Goal: Task Accomplishment & Management: Complete application form

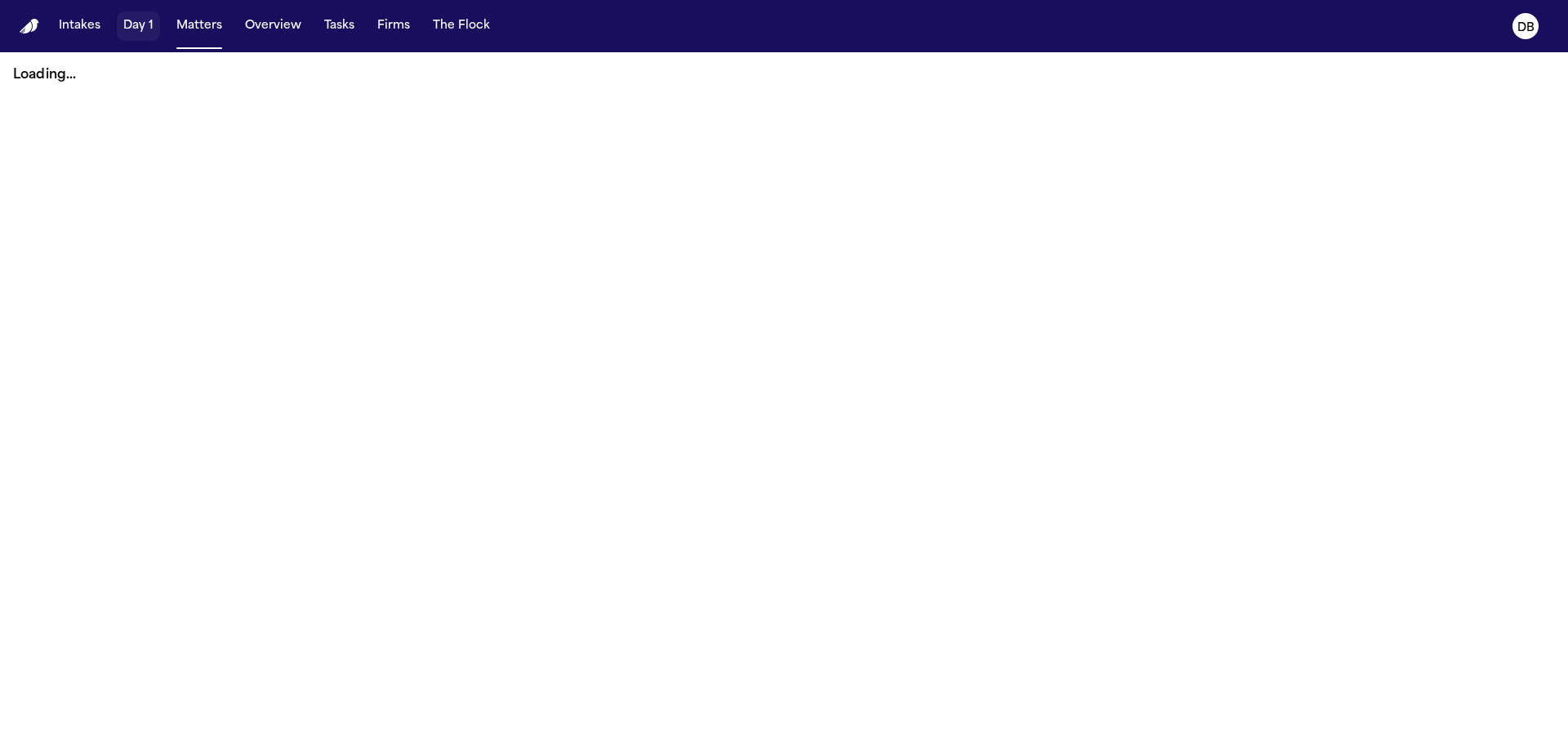
click at [94, 26] on button "Intakes" at bounding box center [80, 26] width 55 height 29
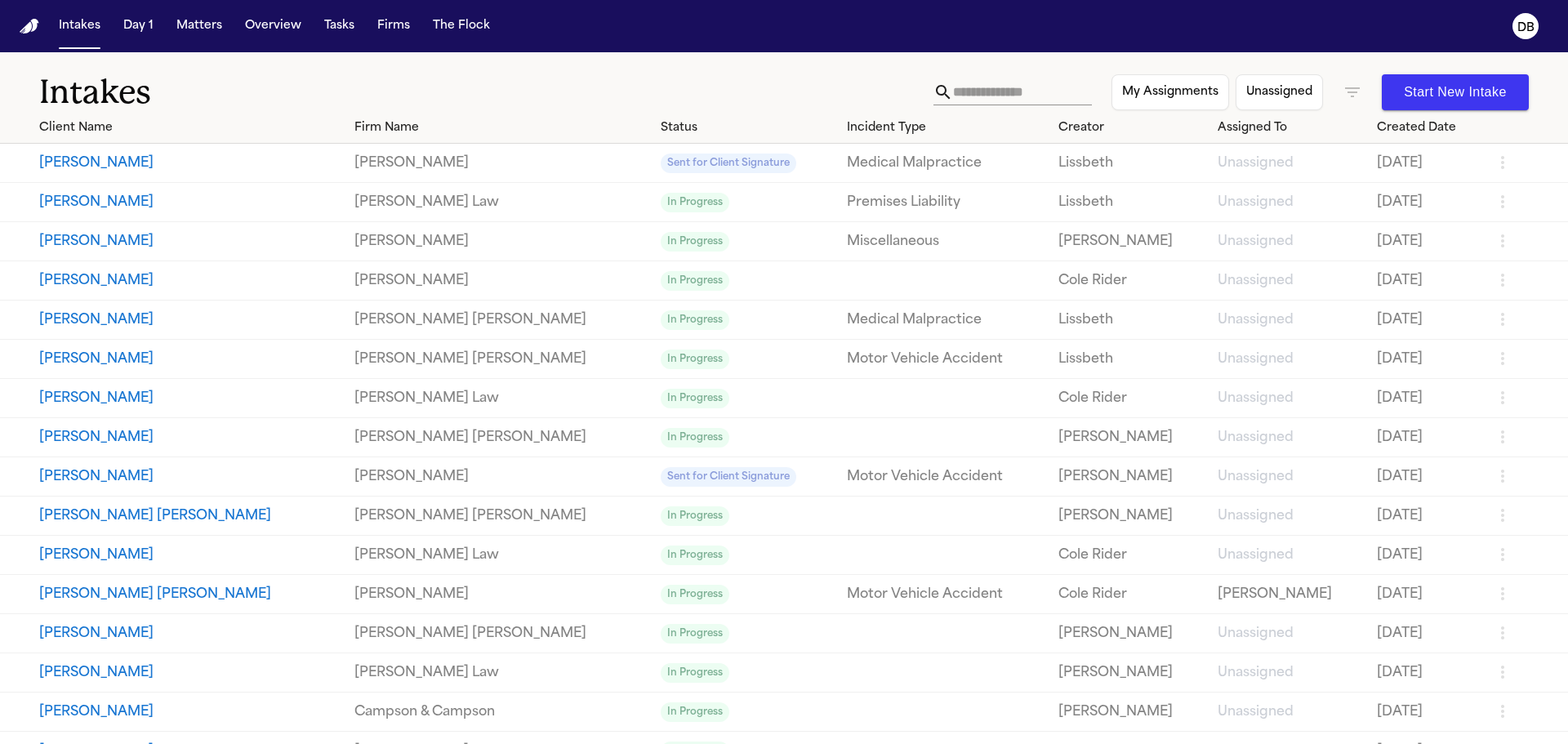
click at [103, 440] on button "[PERSON_NAME]" at bounding box center [190, 438] width 302 height 20
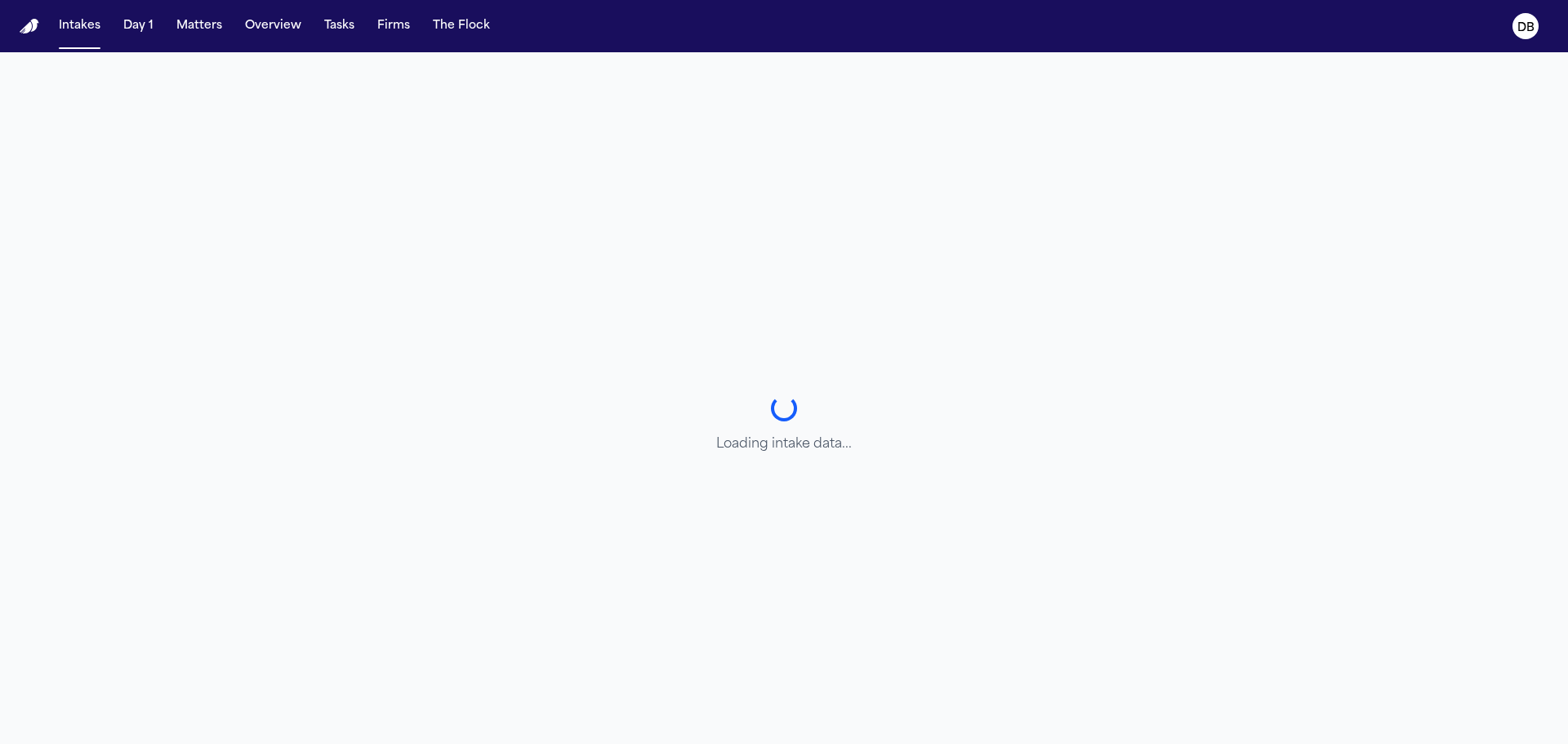
select select "**********"
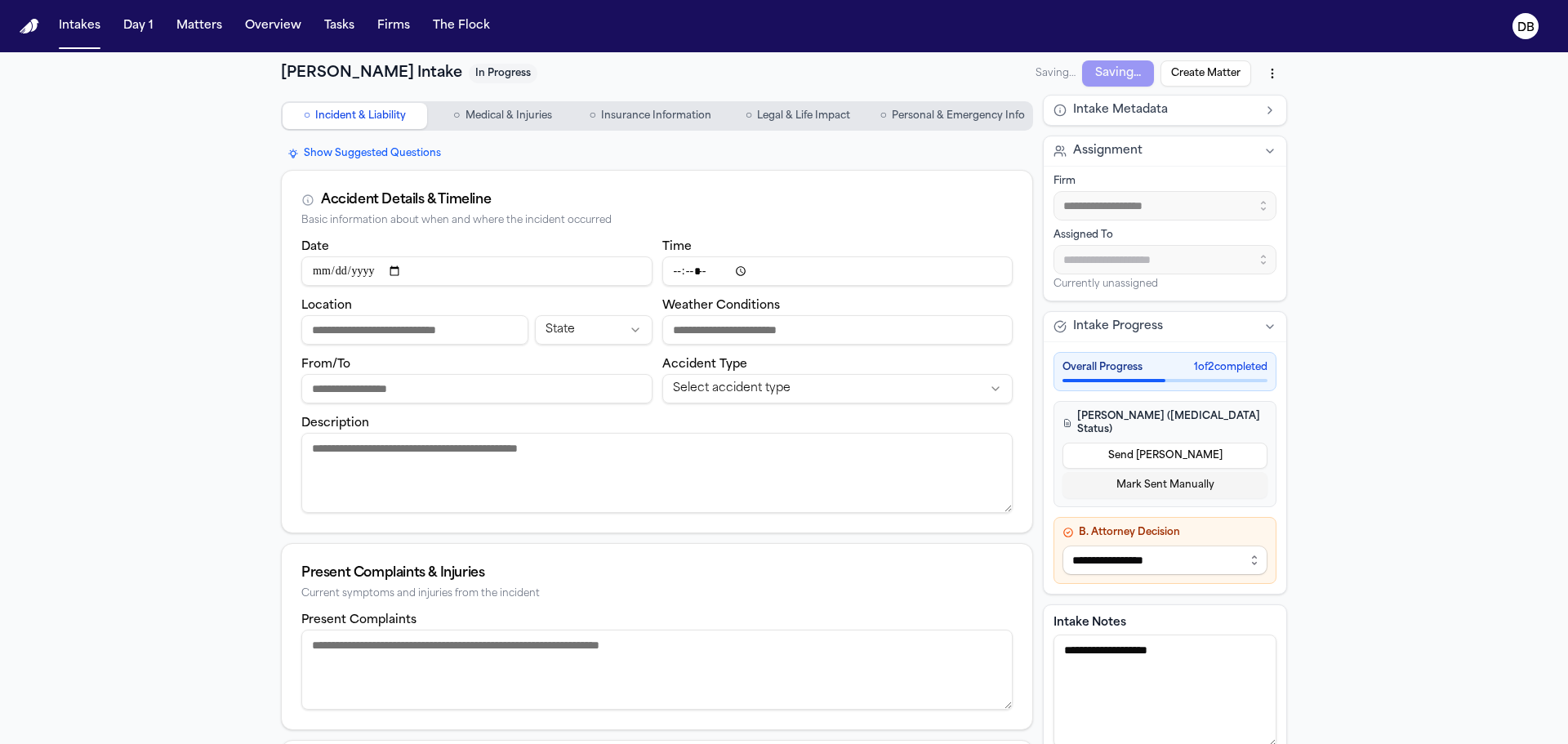
click at [1204, 695] on textarea "**********" at bounding box center [1165, 691] width 223 height 113
click at [1054, 729] on textarea "**********" at bounding box center [1165, 691] width 223 height 113
click at [1217, 639] on textarea "**********" at bounding box center [1165, 691] width 223 height 113
click at [770, 114] on span "Legal & Life Impact" at bounding box center [803, 116] width 93 height 13
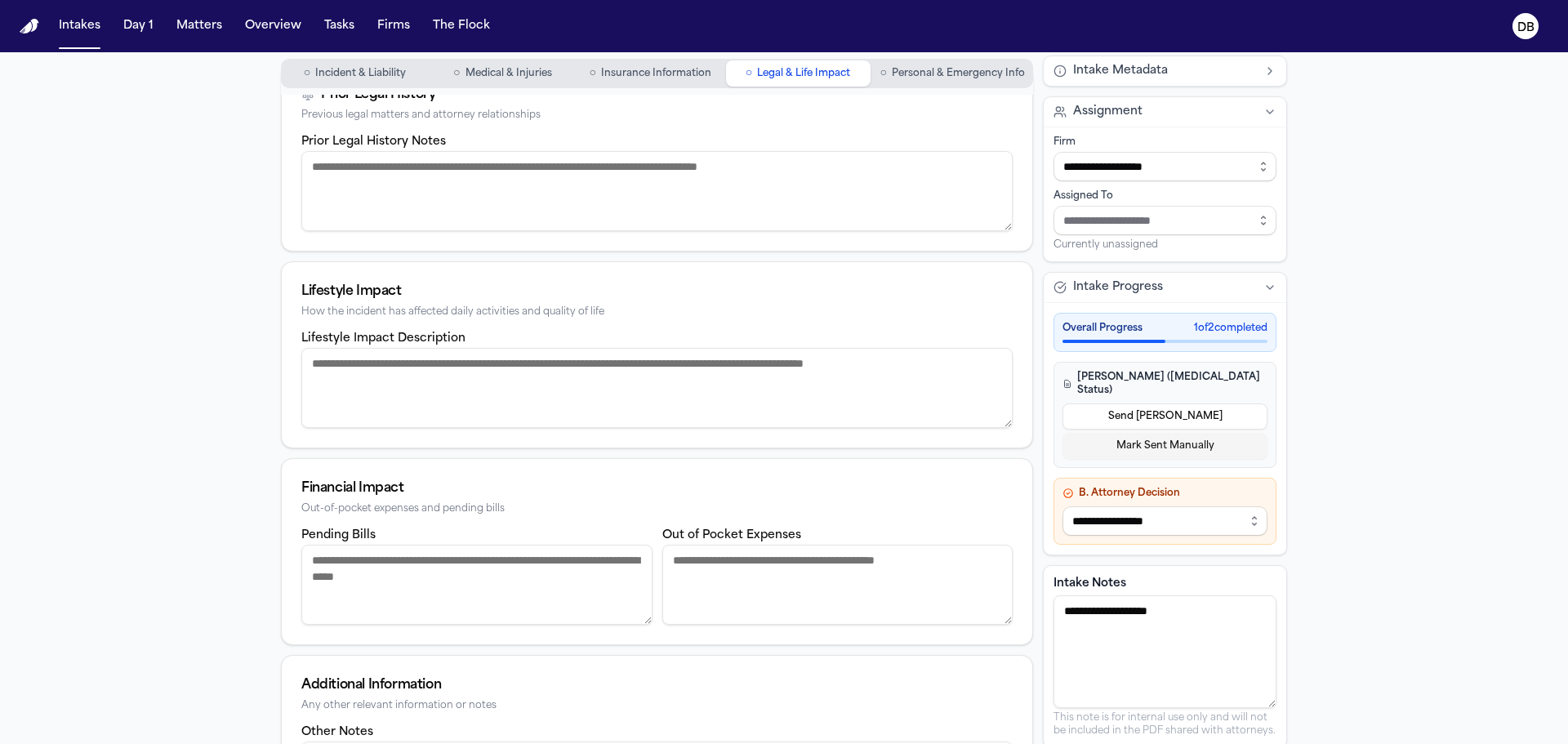
scroll to position [210, 0]
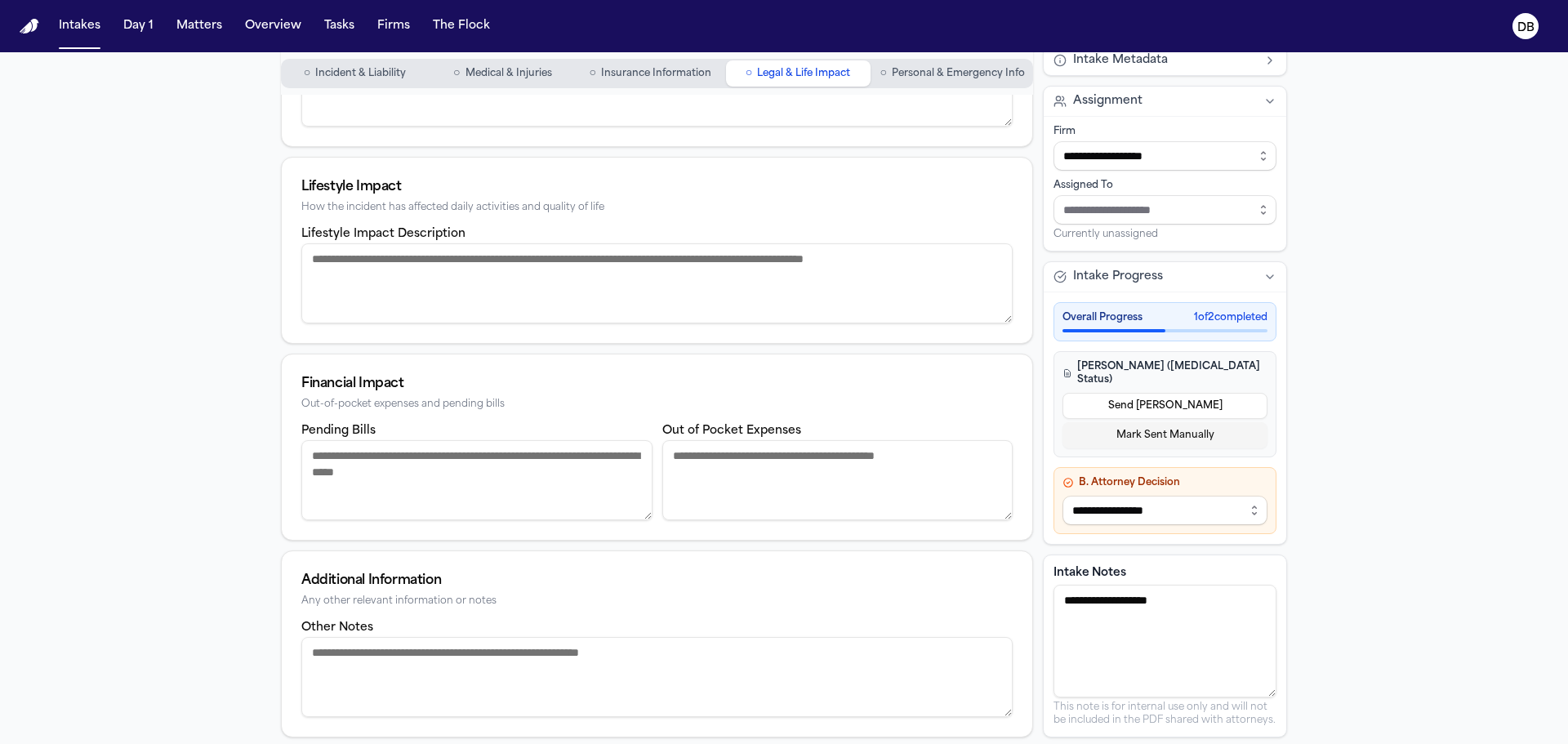
click at [668, 639] on textarea "Other Notes" at bounding box center [657, 677] width 711 height 80
click at [425, 674] on textarea "Other Notes" at bounding box center [657, 677] width 711 height 80
click at [1142, 651] on textarea "**********" at bounding box center [1165, 641] width 223 height 113
click at [1178, 637] on textarea "**********" at bounding box center [1165, 641] width 223 height 113
click at [361, 77] on span "Incident & Liability" at bounding box center [359, 73] width 90 height 13
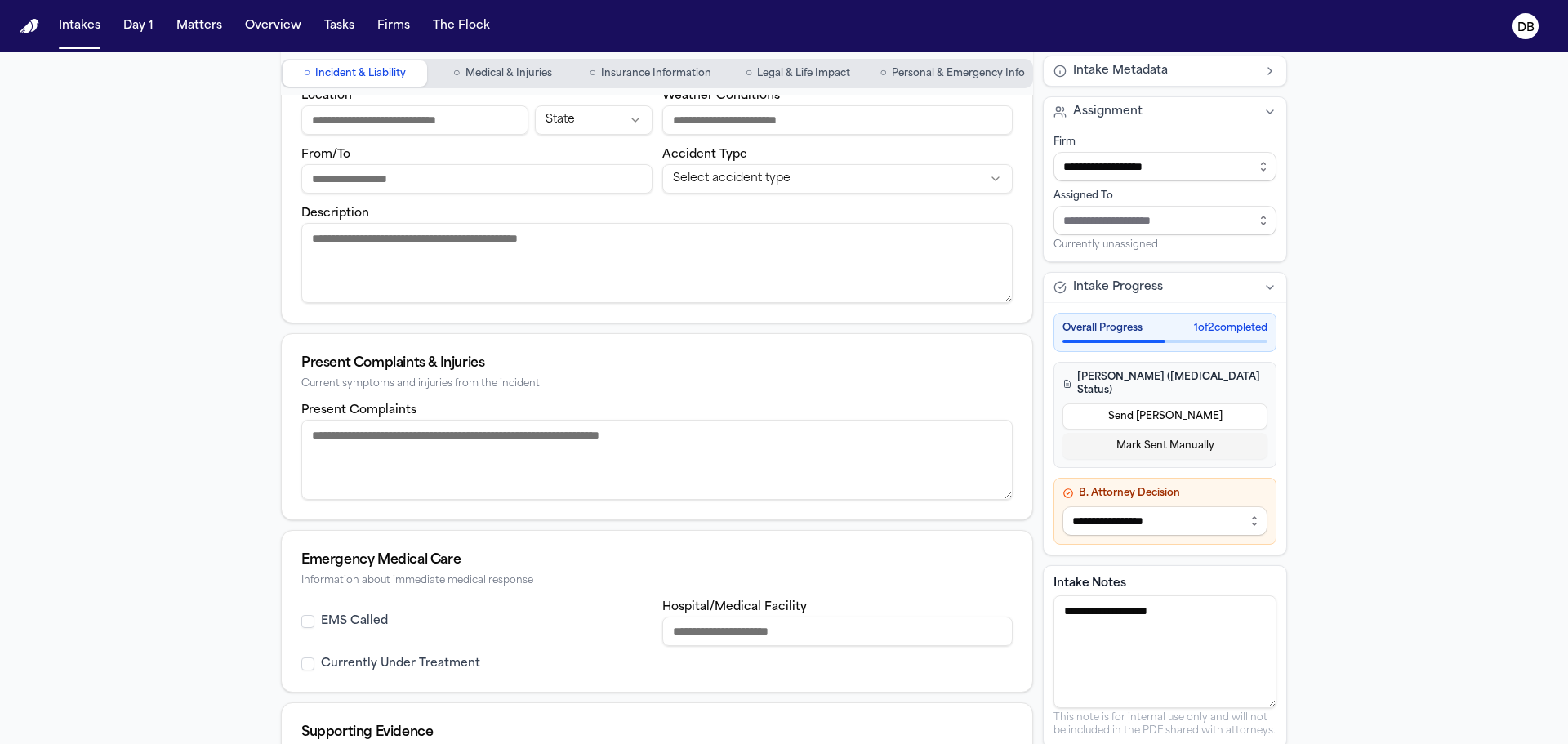
click at [591, 257] on textarea "Description" at bounding box center [657, 263] width 711 height 80
click at [489, 460] on textarea "Present Complaints" at bounding box center [657, 460] width 711 height 80
type textarea "*"
click at [526, 271] on textarea "Description" at bounding box center [657, 263] width 711 height 80
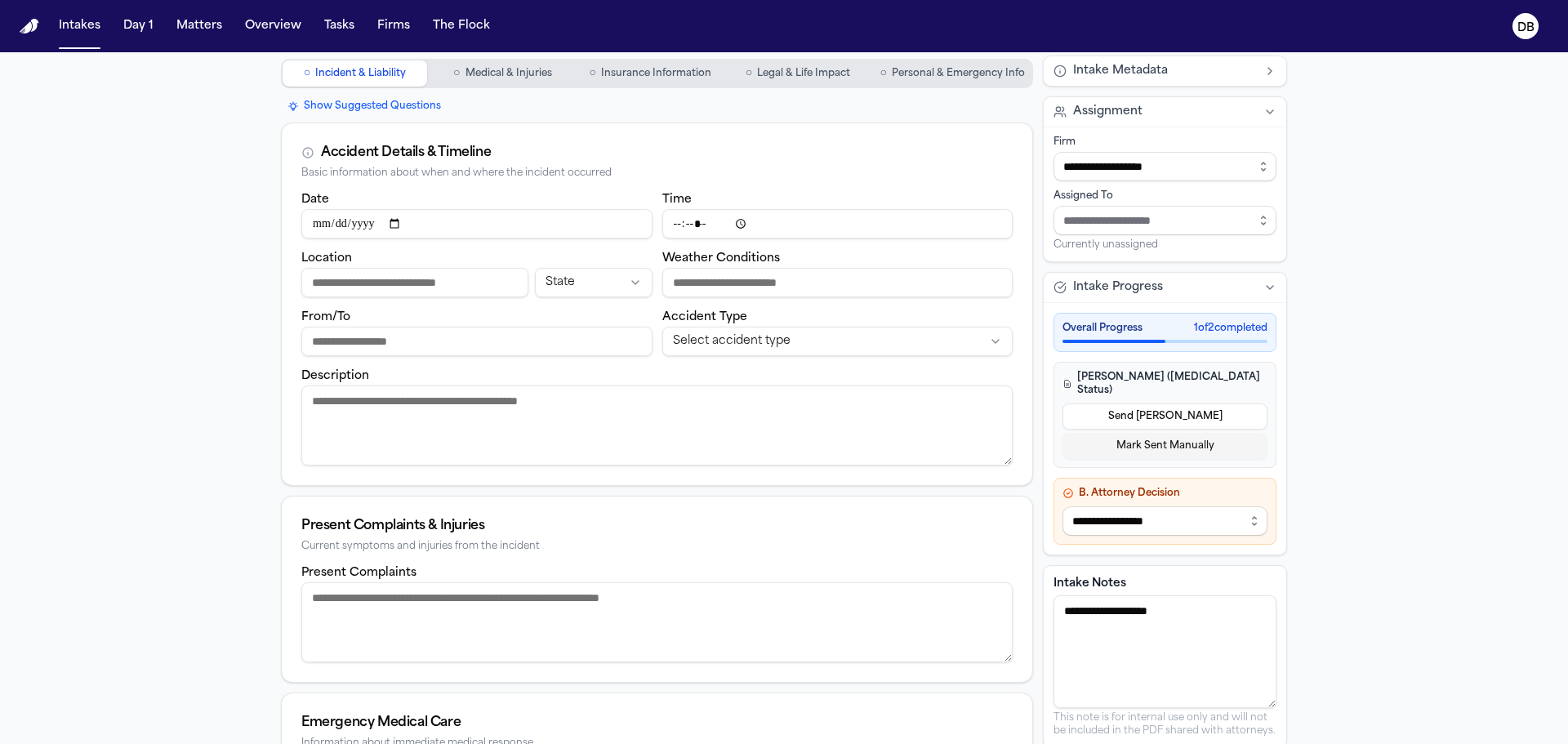
scroll to position [47, 0]
drag, startPoint x: 870, startPoint y: 282, endPoint x: 861, endPoint y: 269, distance: 15.8
click at [870, 282] on input "Weather Conditions" at bounding box center [837, 284] width 351 height 29
click at [710, 334] on html "**********" at bounding box center [784, 372] width 1568 height 744
click at [722, 289] on html "**********" at bounding box center [784, 372] width 1568 height 744
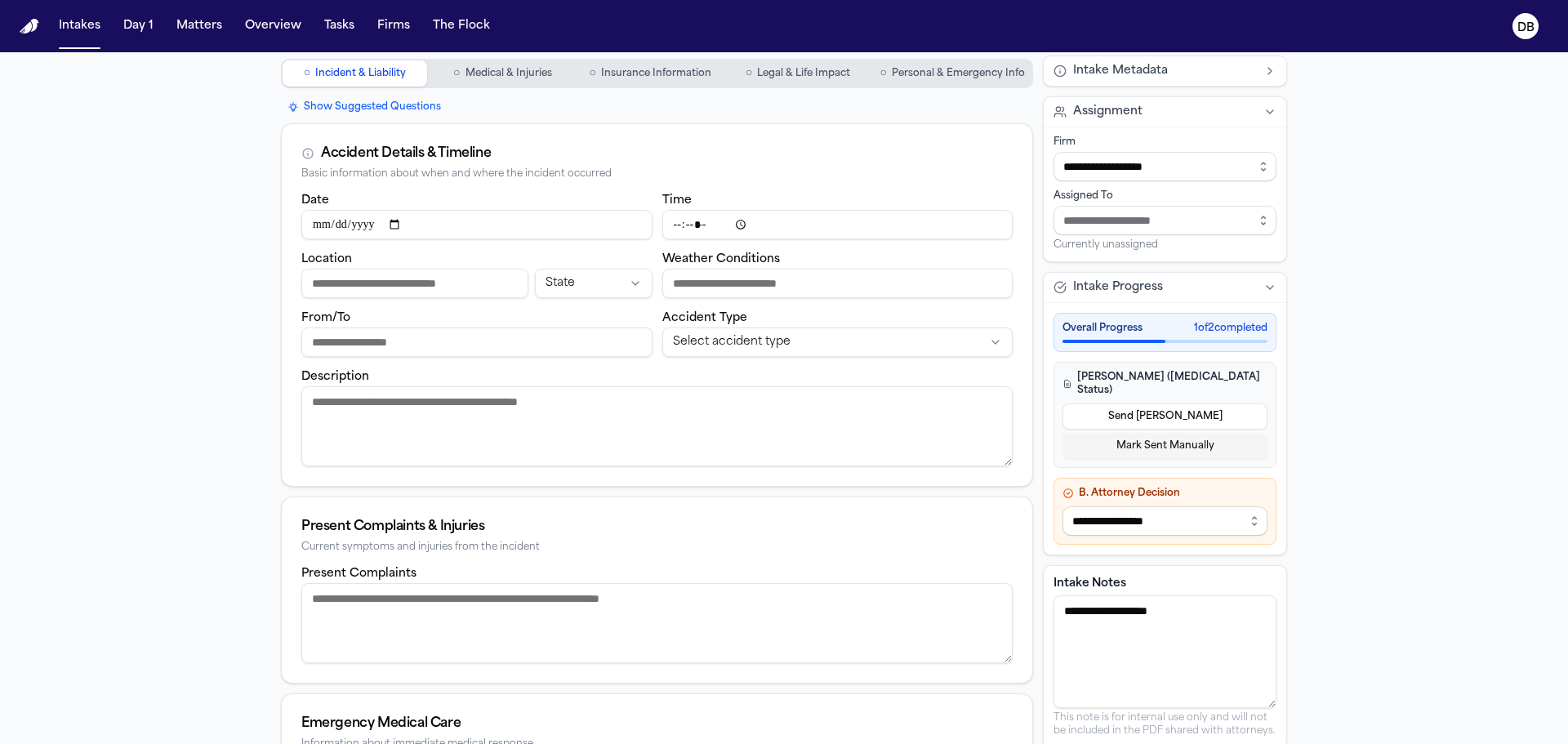
click at [722, 289] on input "Weather Conditions" at bounding box center [837, 284] width 351 height 29
click at [506, 345] on input "From/To" at bounding box center [476, 342] width 351 height 29
click at [404, 289] on input "Location" at bounding box center [415, 284] width 227 height 29
click at [529, 73] on span "Medical & Injuries" at bounding box center [508, 73] width 87 height 13
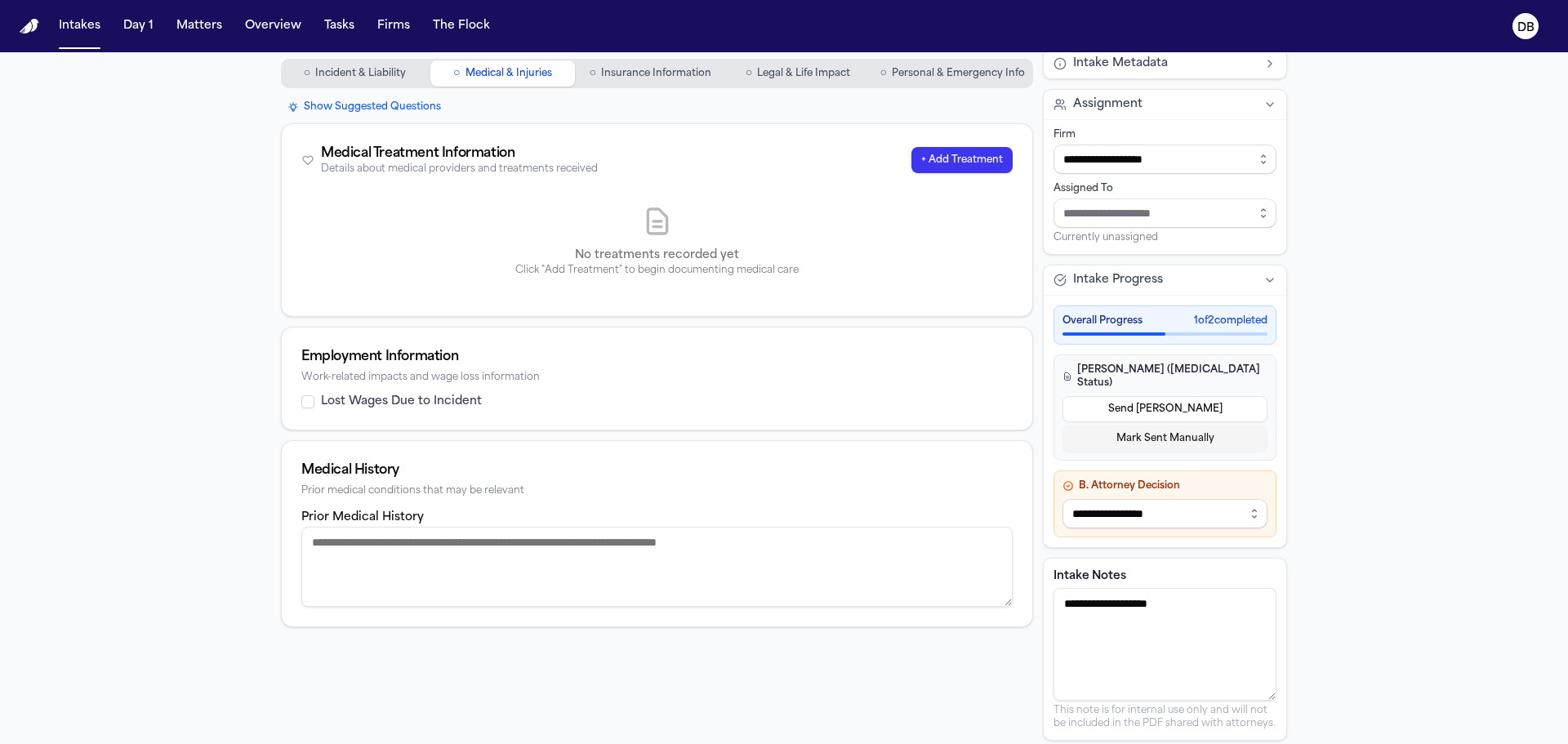
click at [929, 175] on div "Medical Treatment Information Details about medical providers and treatments re…" at bounding box center [657, 159] width 711 height 31
click at [928, 166] on button "+ Add Treatment" at bounding box center [961, 160] width 101 height 26
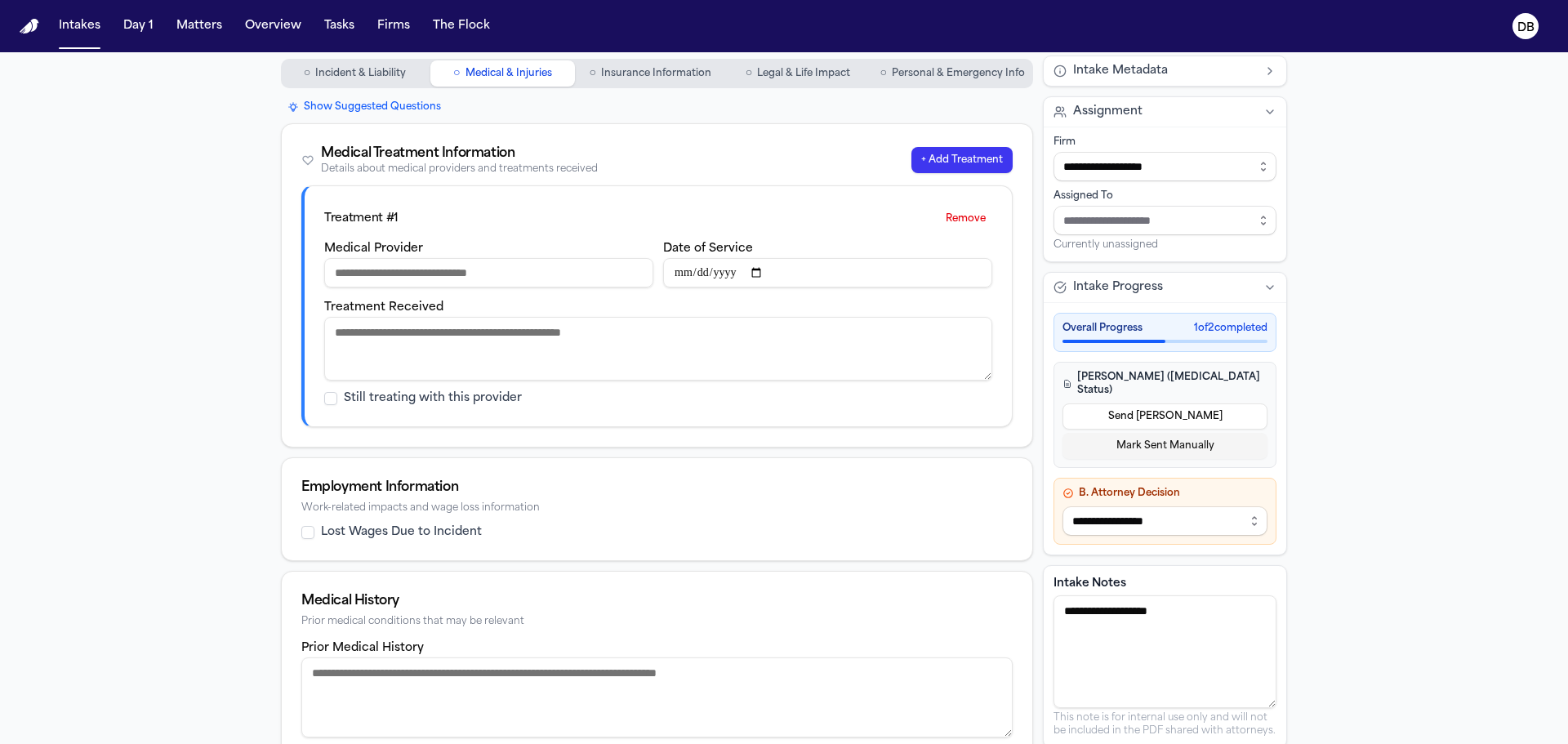
click at [386, 74] on span "Incident & Liability" at bounding box center [359, 73] width 90 height 13
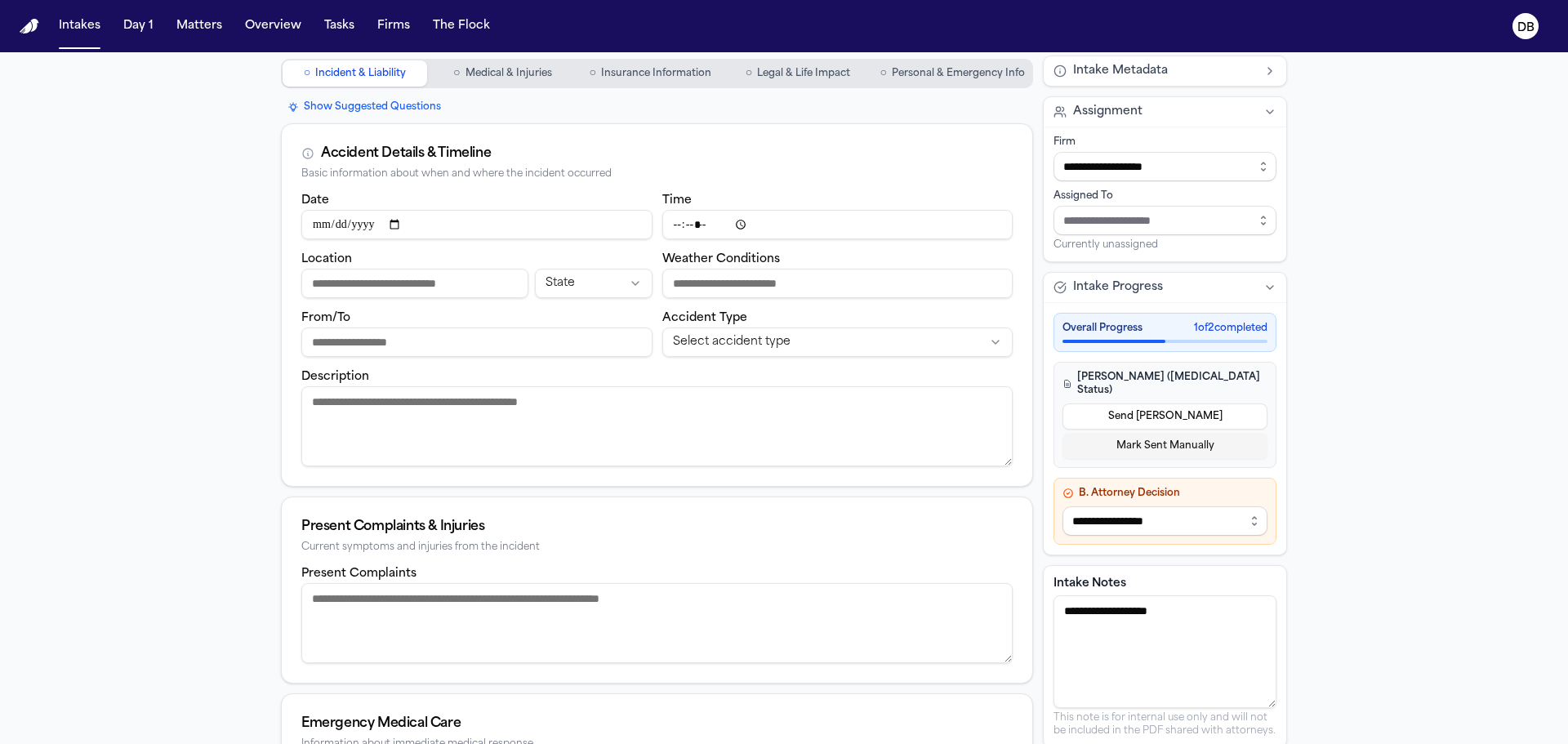
scroll to position [292, 0]
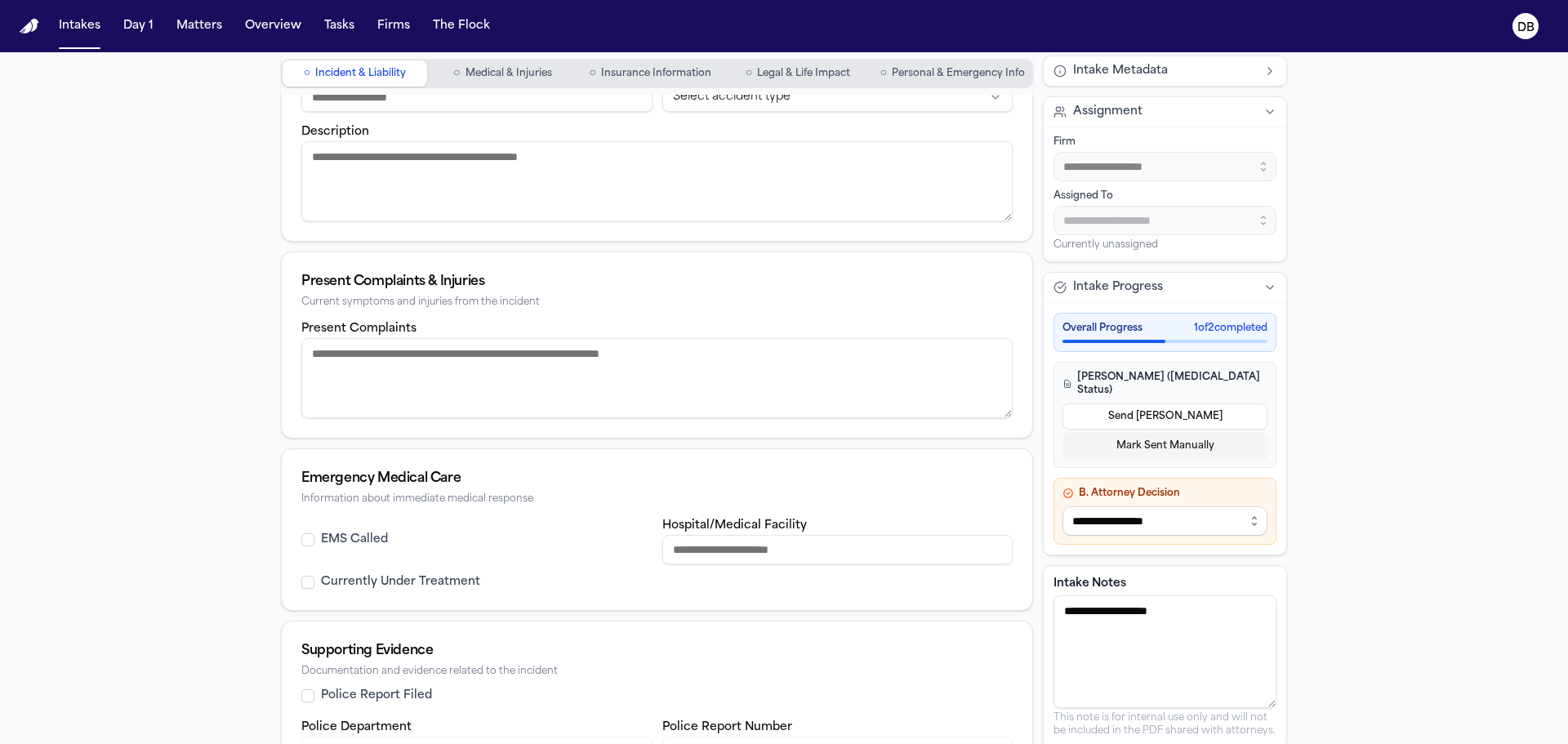
click at [832, 562] on input "Hospital/Medical Facility" at bounding box center [837, 549] width 351 height 29
click at [508, 82] on button "○ Medical & Injuries" at bounding box center [503, 73] width 145 height 26
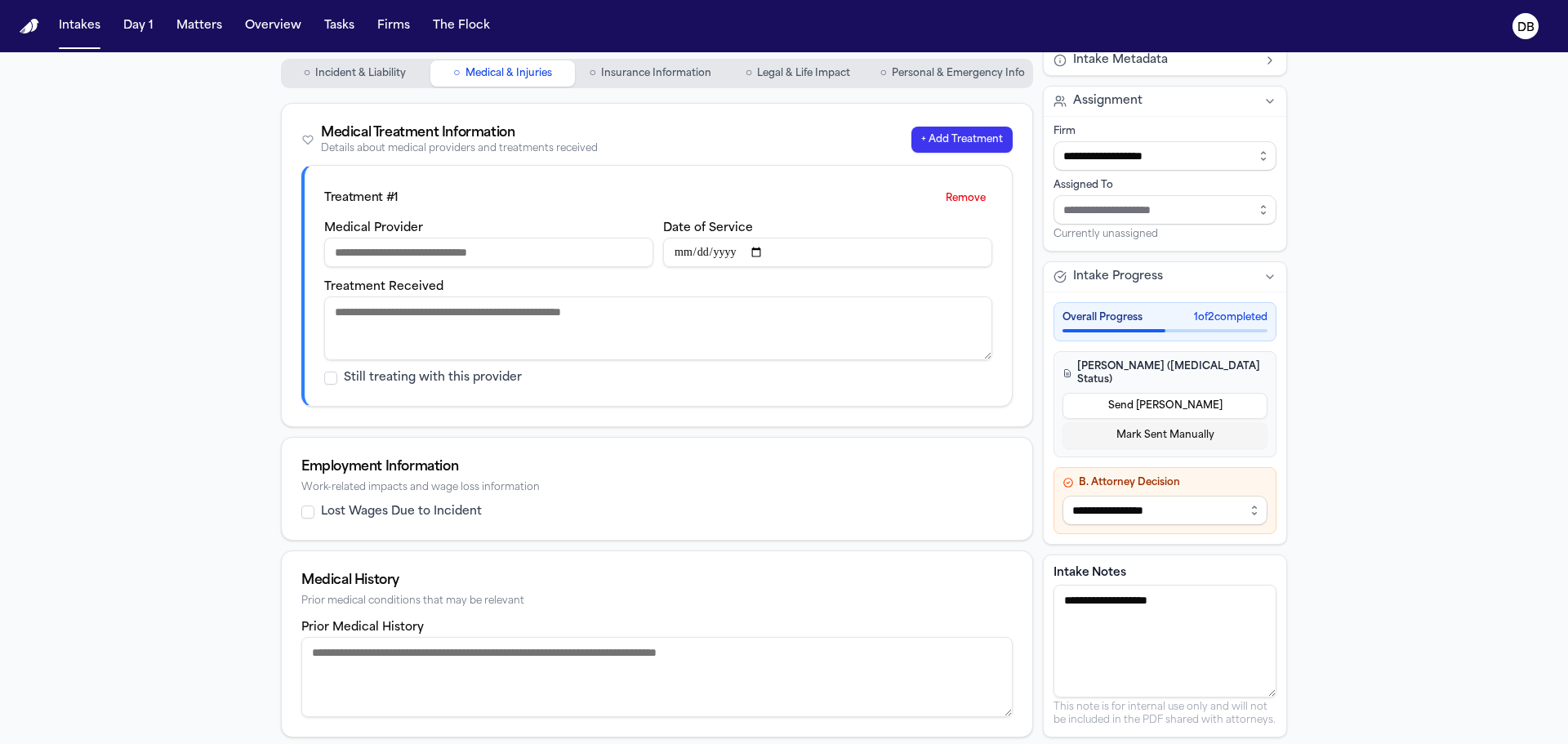
click at [529, 244] on input "Medical Provider" at bounding box center [489, 252] width 329 height 29
click at [791, 328] on textarea "Treatment Received" at bounding box center [658, 328] width 668 height 64
click at [963, 199] on button "Remove" at bounding box center [966, 198] width 53 height 26
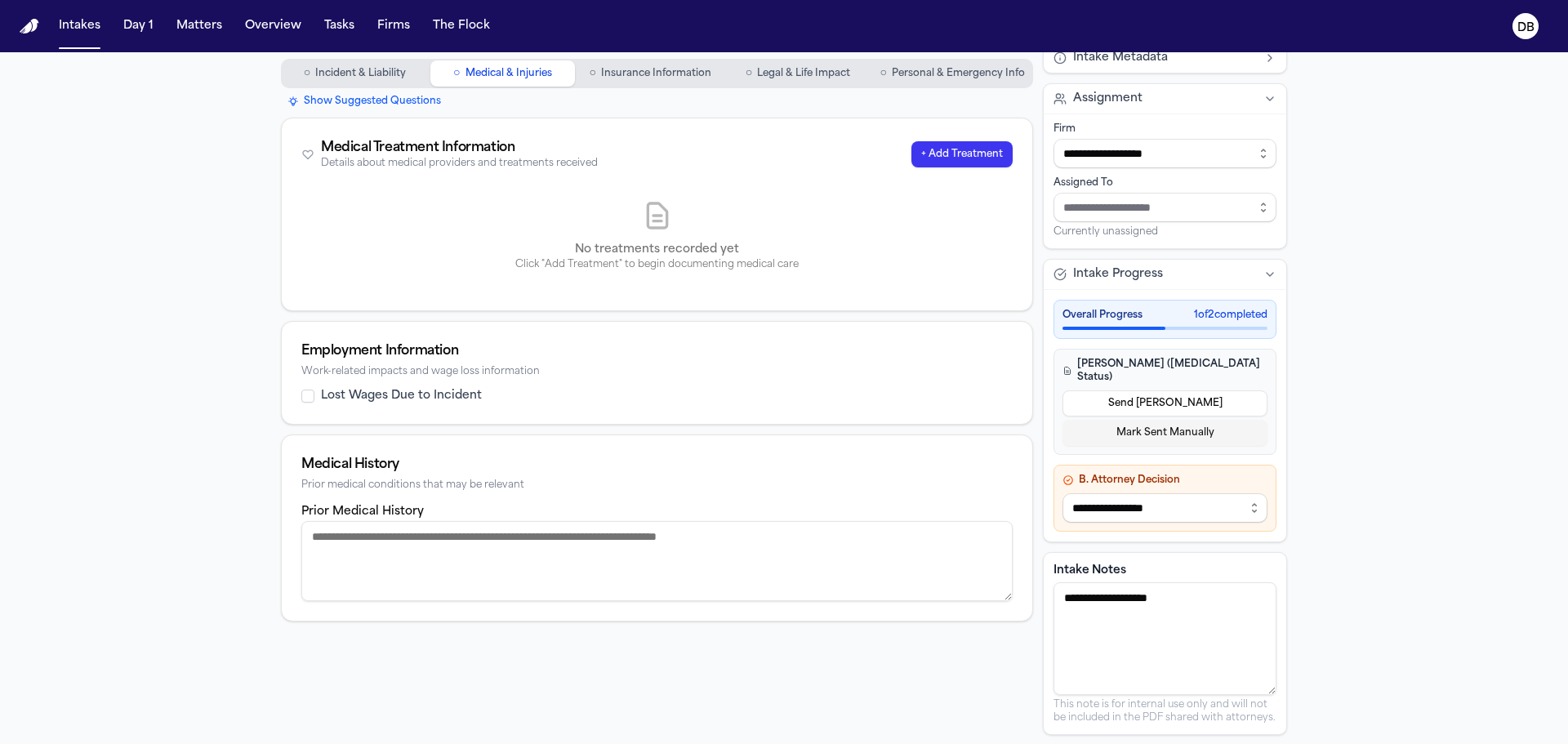
click at [396, 584] on textarea "Prior Medical History" at bounding box center [657, 561] width 711 height 80
click at [654, 83] on button "○ Insurance Information" at bounding box center [650, 73] width 145 height 26
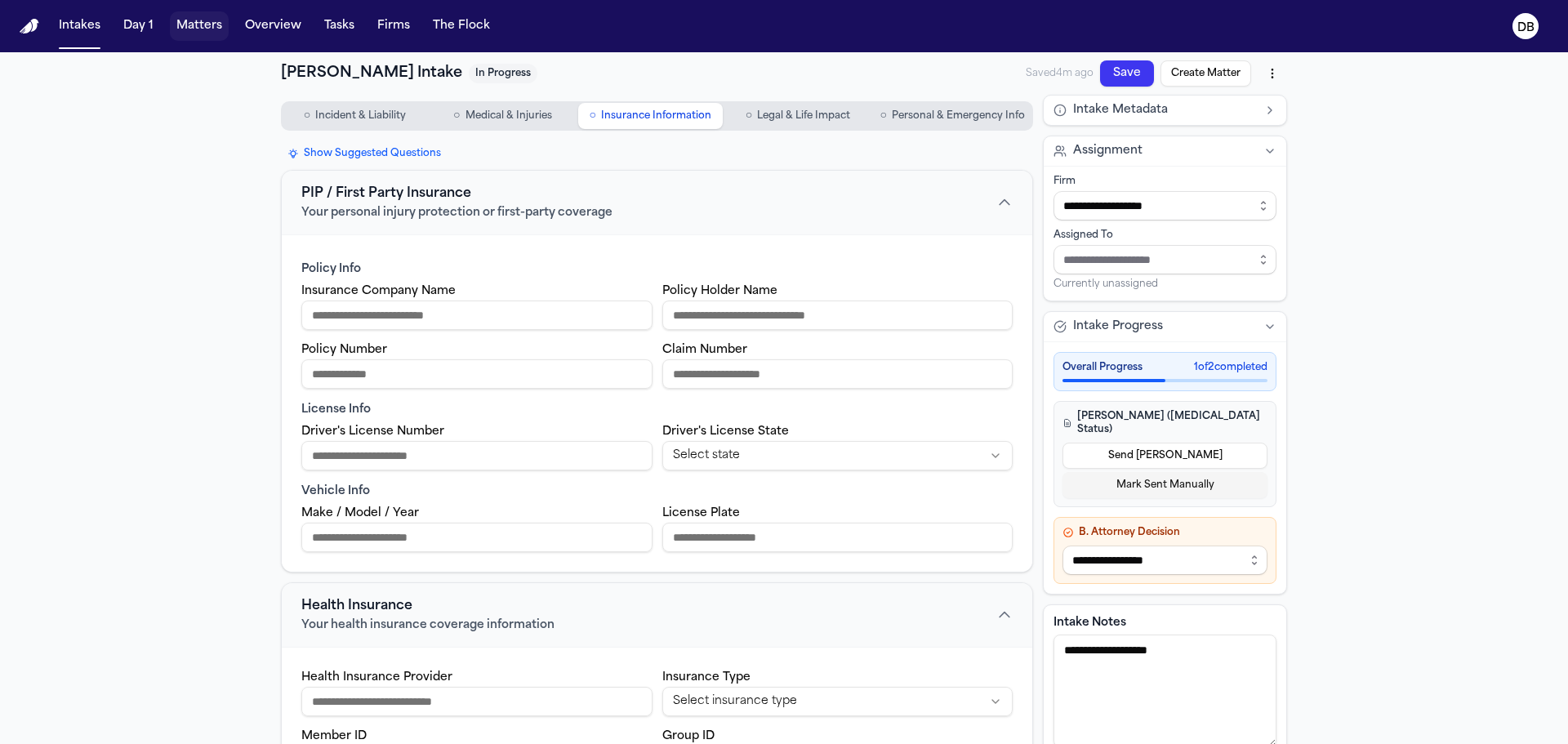
click at [205, 21] on button "Matters" at bounding box center [200, 26] width 59 height 29
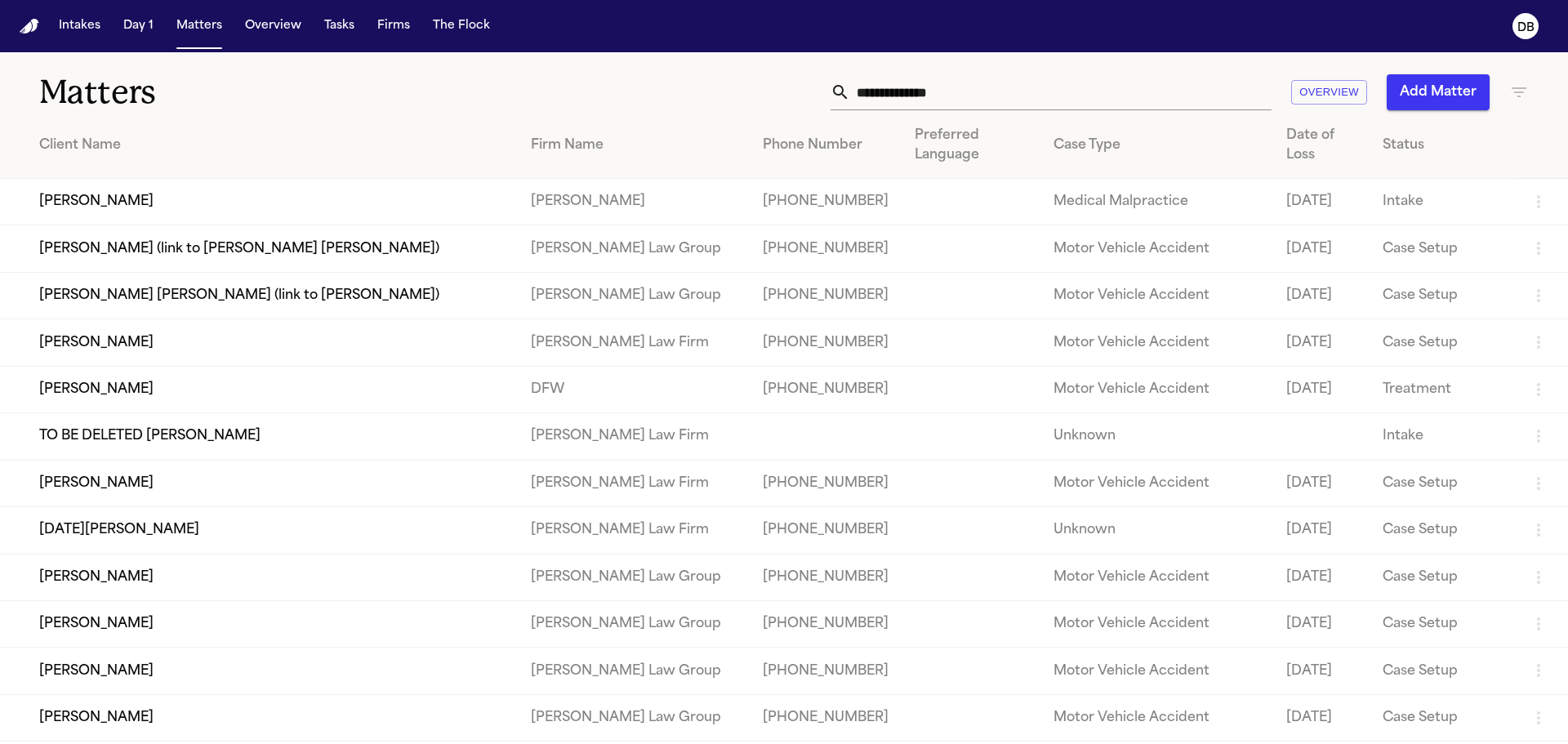
click at [112, 325] on td "[PERSON_NAME]" at bounding box center [259, 343] width 517 height 47
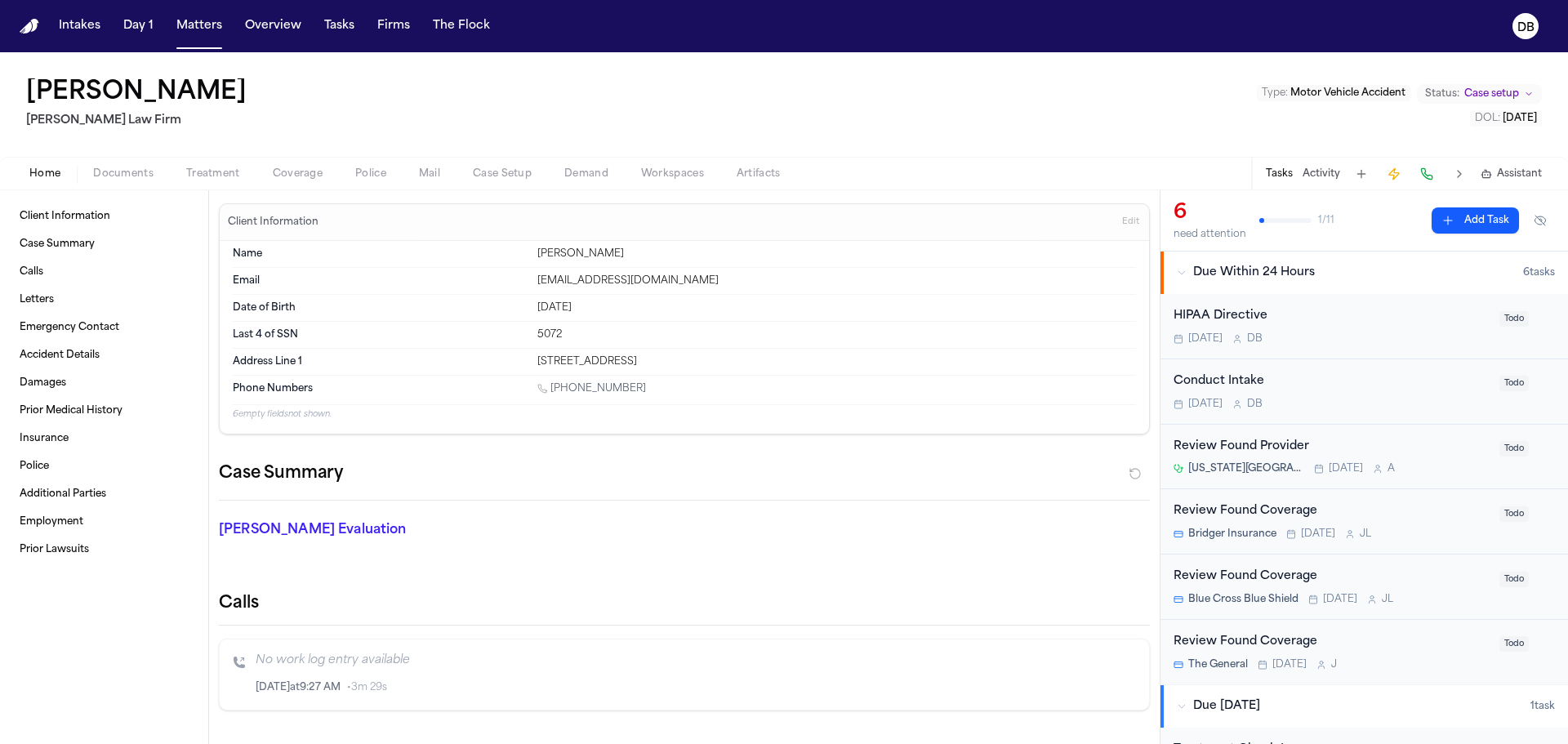
click at [138, 174] on span "Documents" at bounding box center [124, 174] width 61 height 13
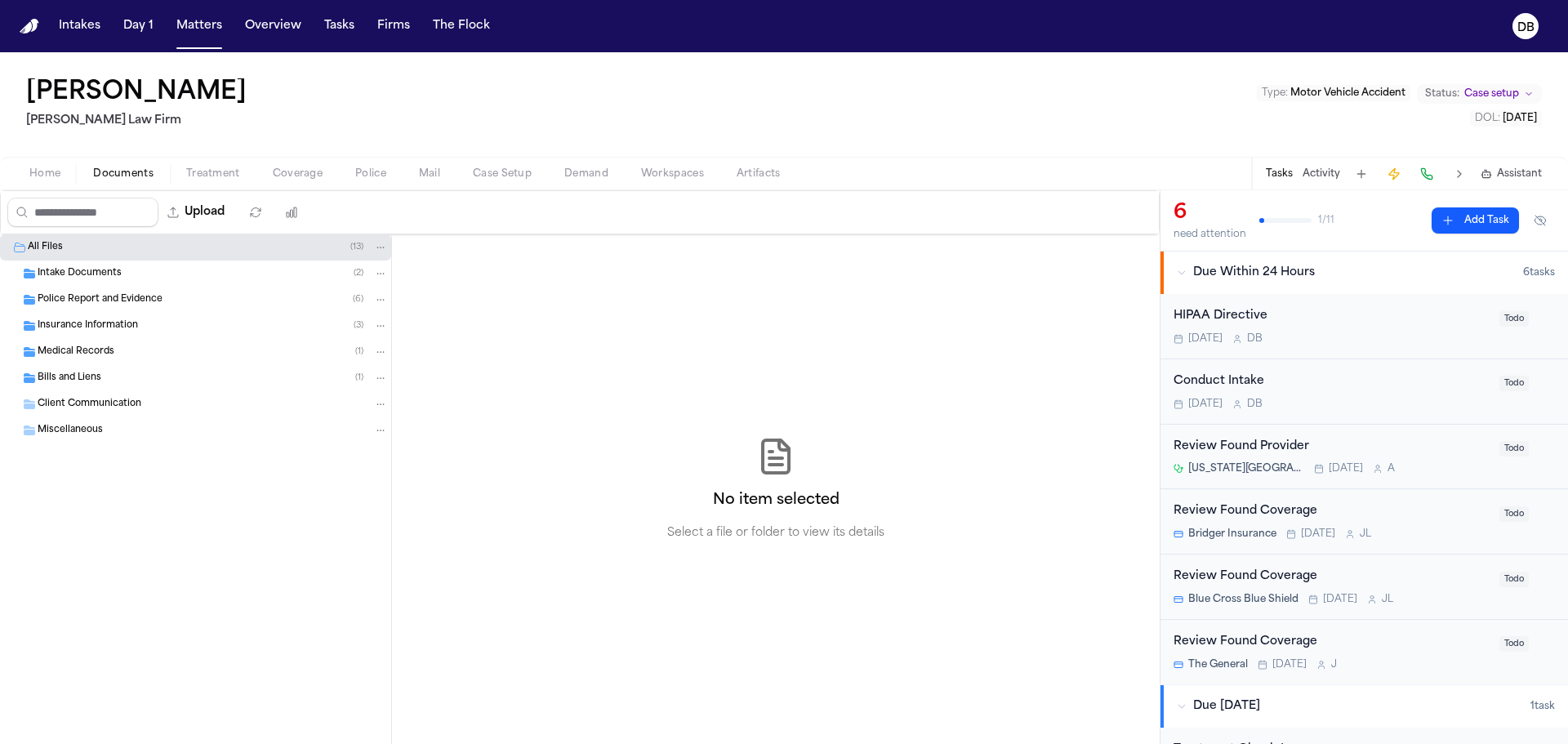
click at [167, 281] on div "Intake Documents ( 2 )" at bounding box center [195, 273] width 391 height 26
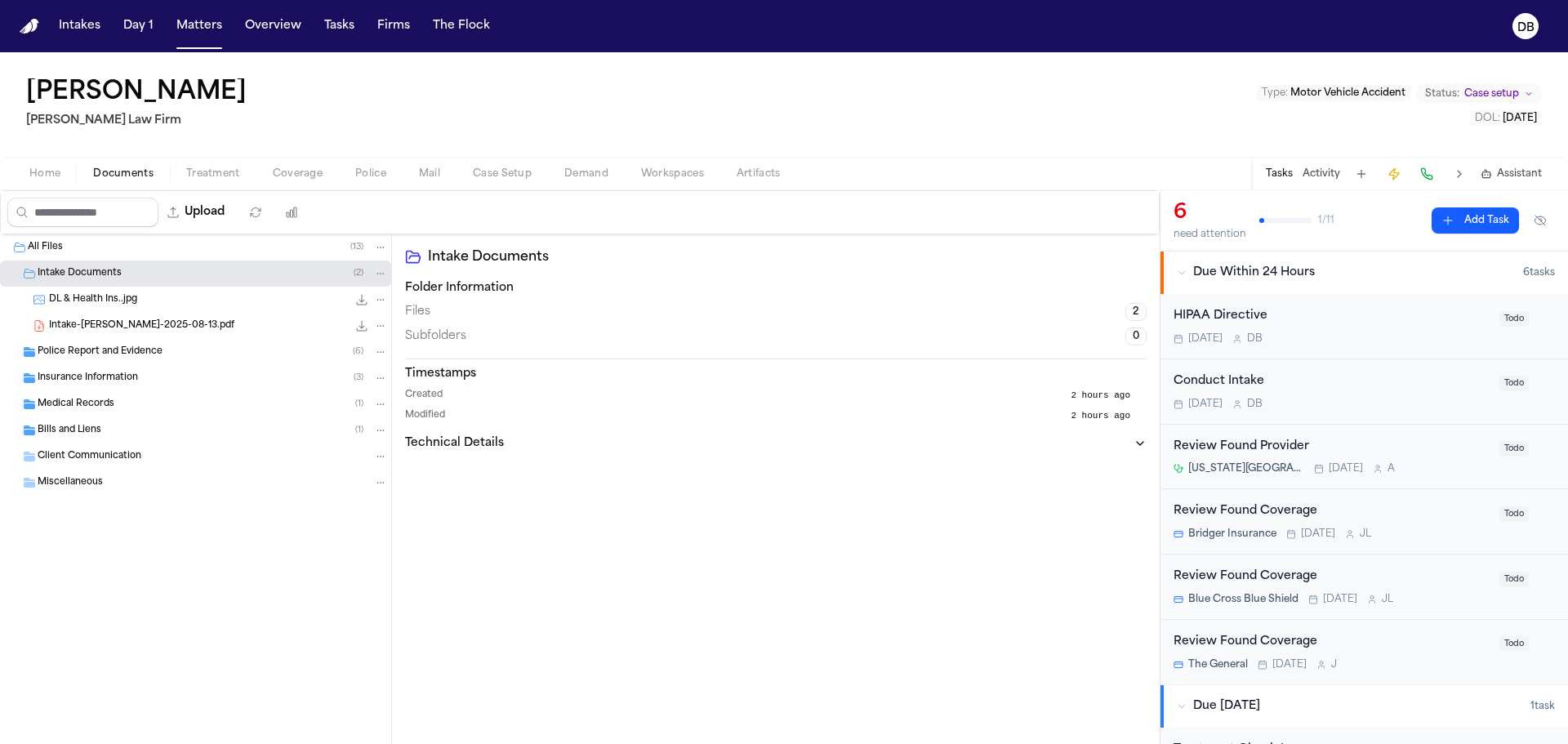
click at [197, 356] on div "Police Report and Evidence ( 6 )" at bounding box center [213, 351] width 350 height 14
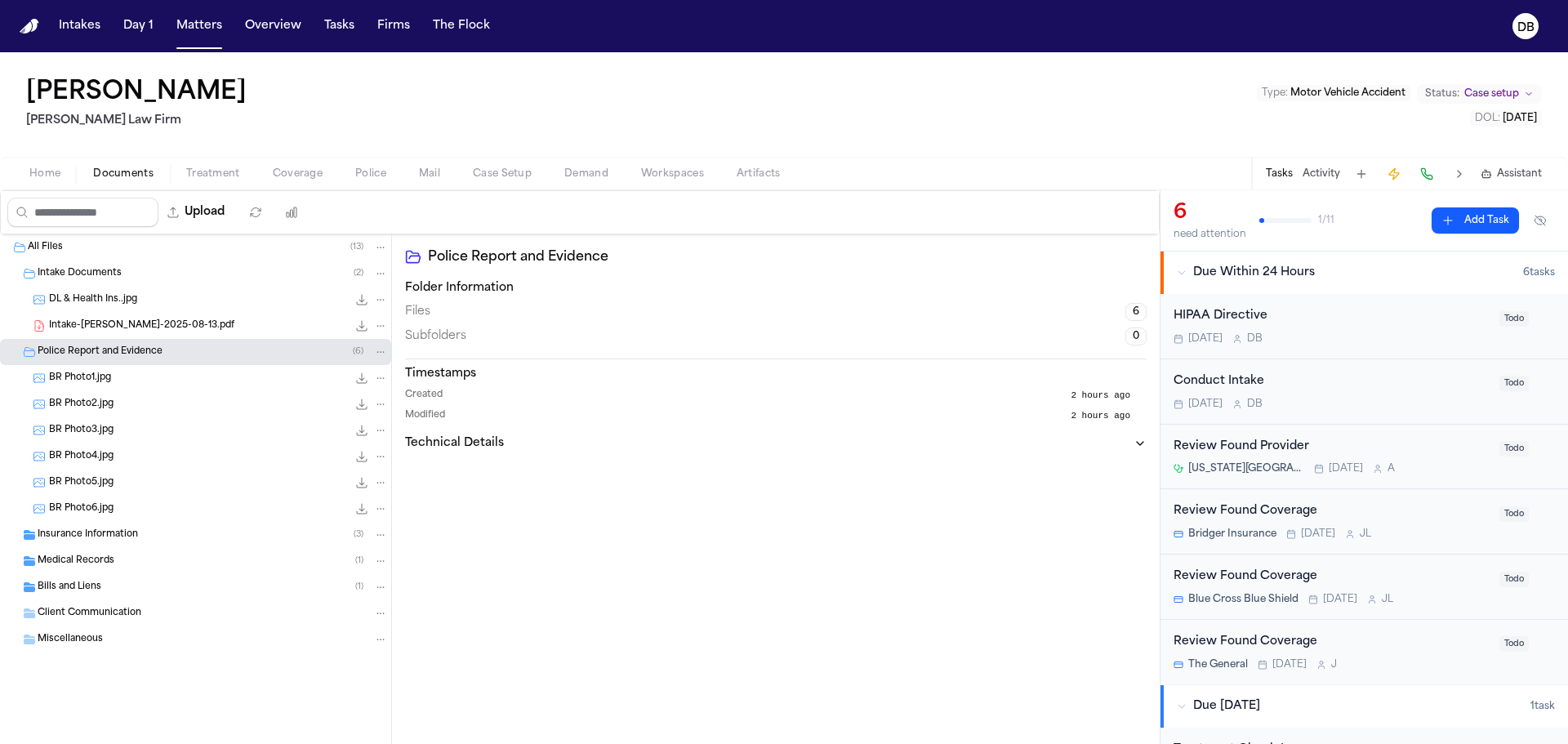
drag, startPoint x: 169, startPoint y: 525, endPoint x: 161, endPoint y: 535, distance: 12.8
click at [167, 528] on div "Insurance Information ( 3 )" at bounding box center [195, 535] width 391 height 26
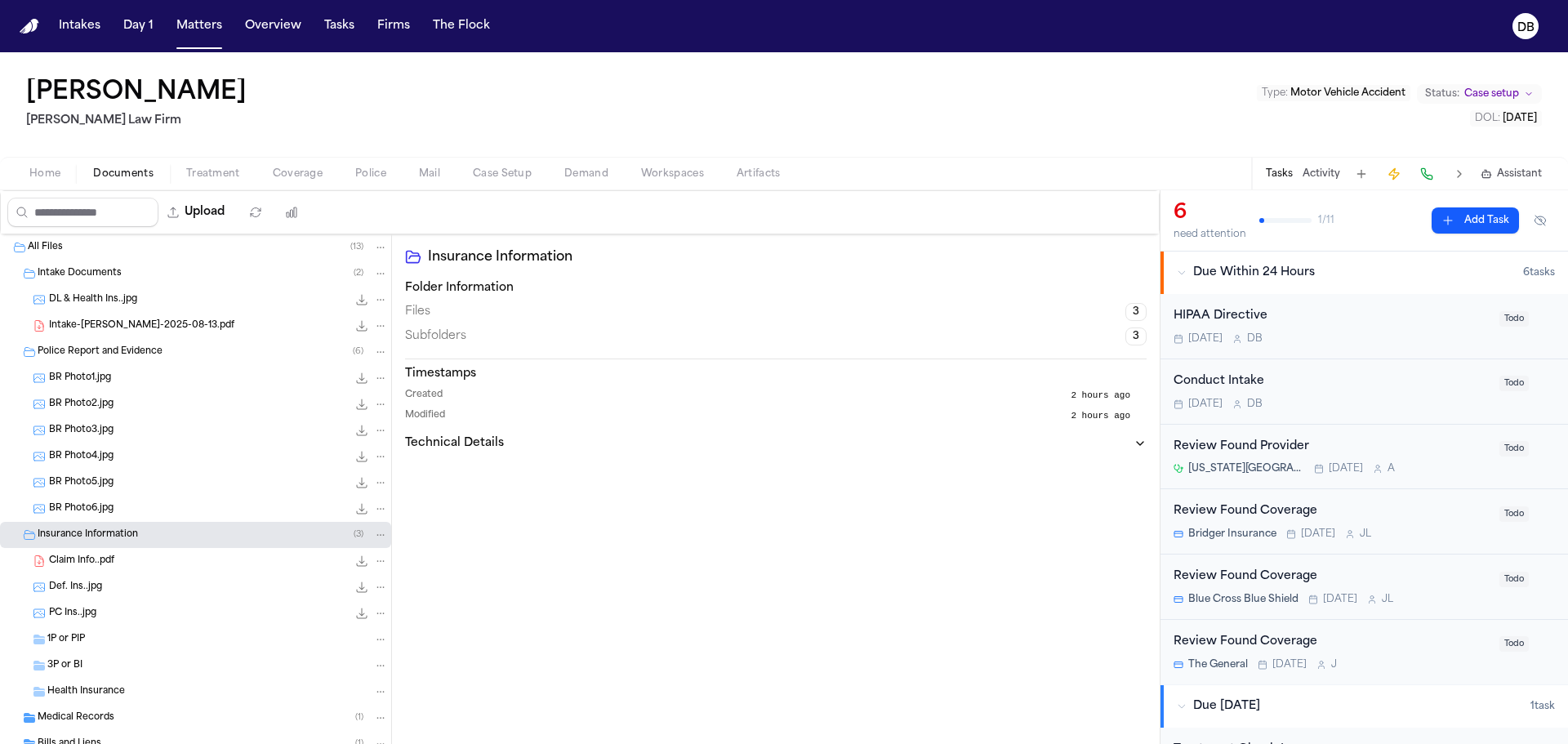
click at [106, 712] on span "Medical Records" at bounding box center [76, 718] width 77 height 14
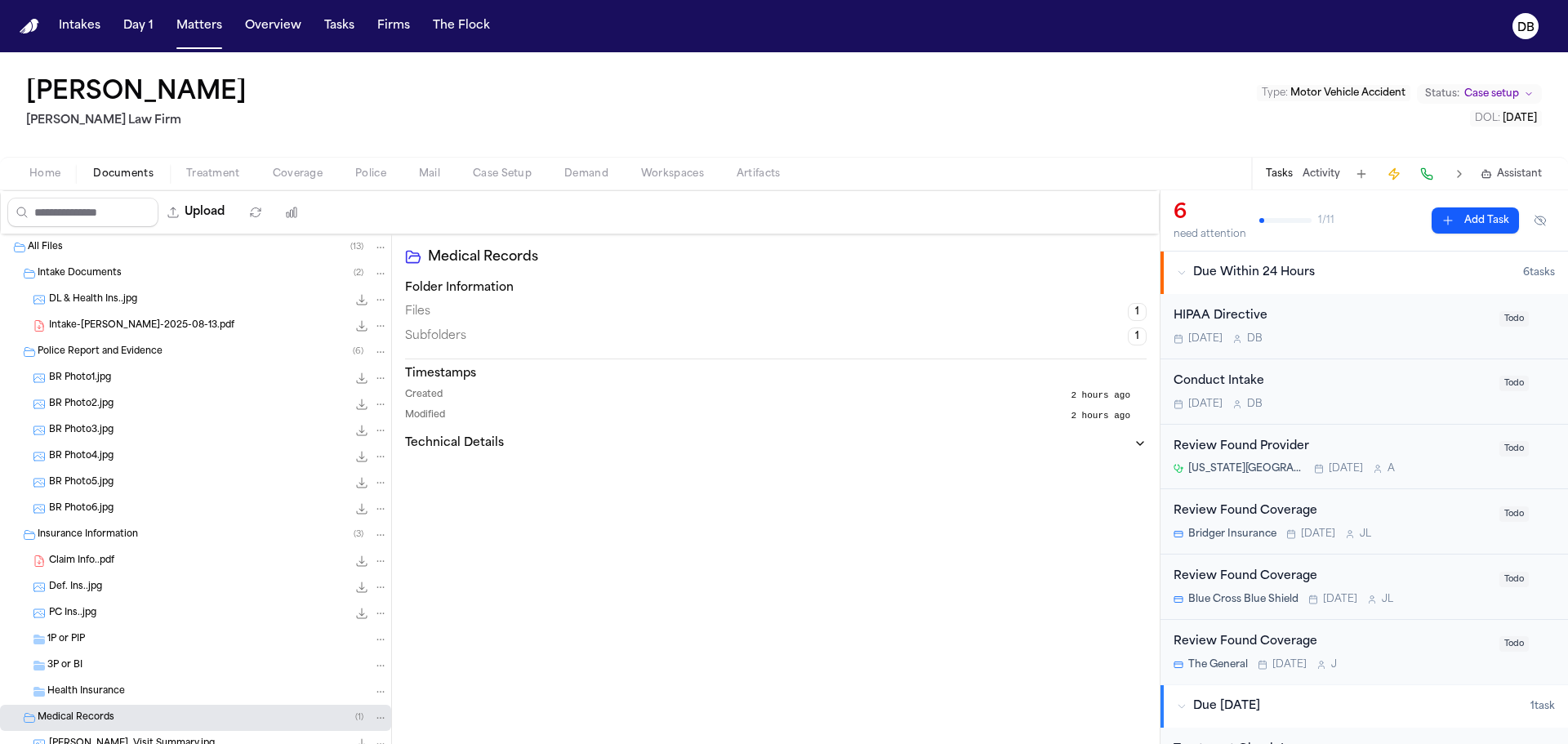
click at [125, 251] on div "All Files ( 13 )" at bounding box center [207, 246] width 360 height 14
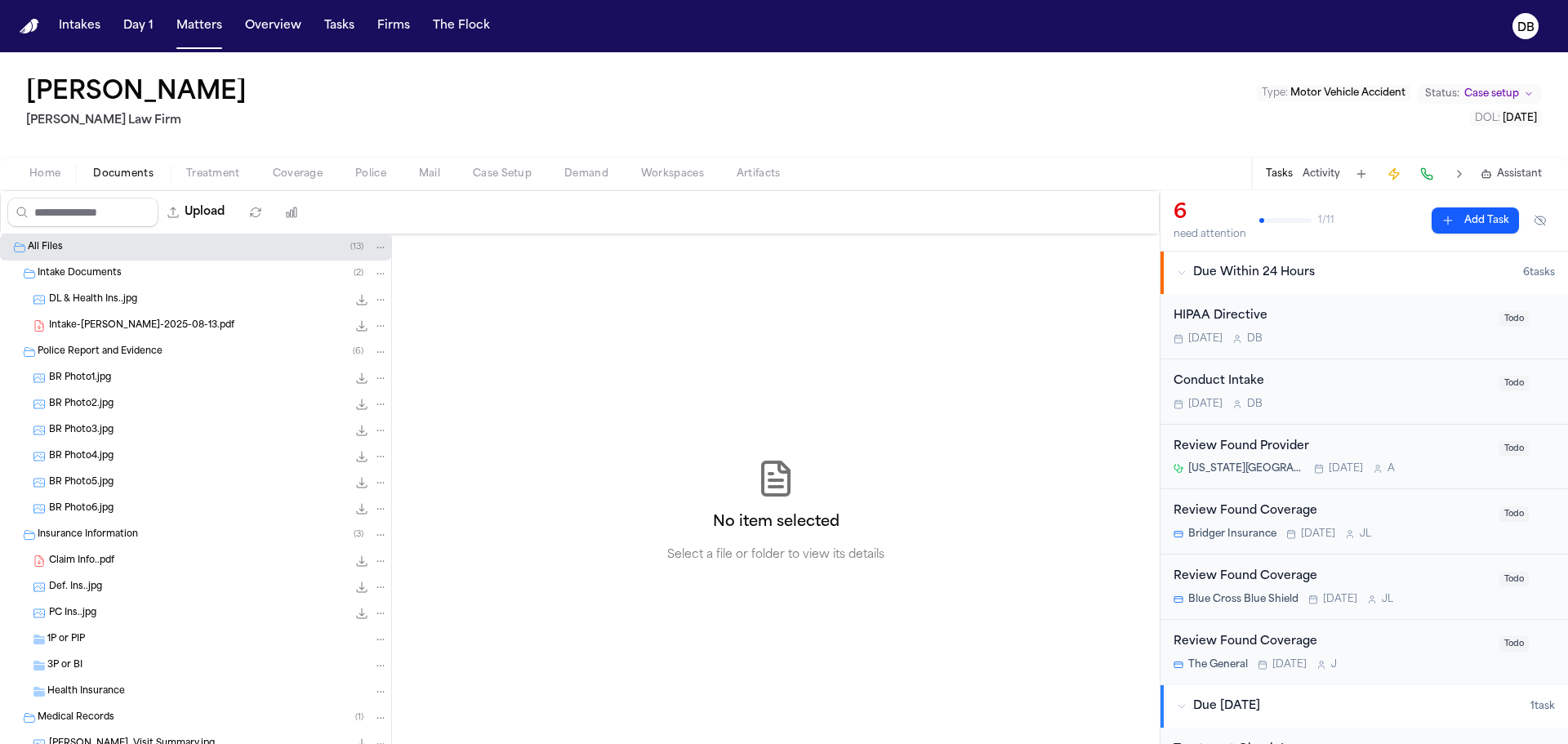
click at [1396, 344] on div "[DATE] D B" at bounding box center [1331, 340] width 316 height 13
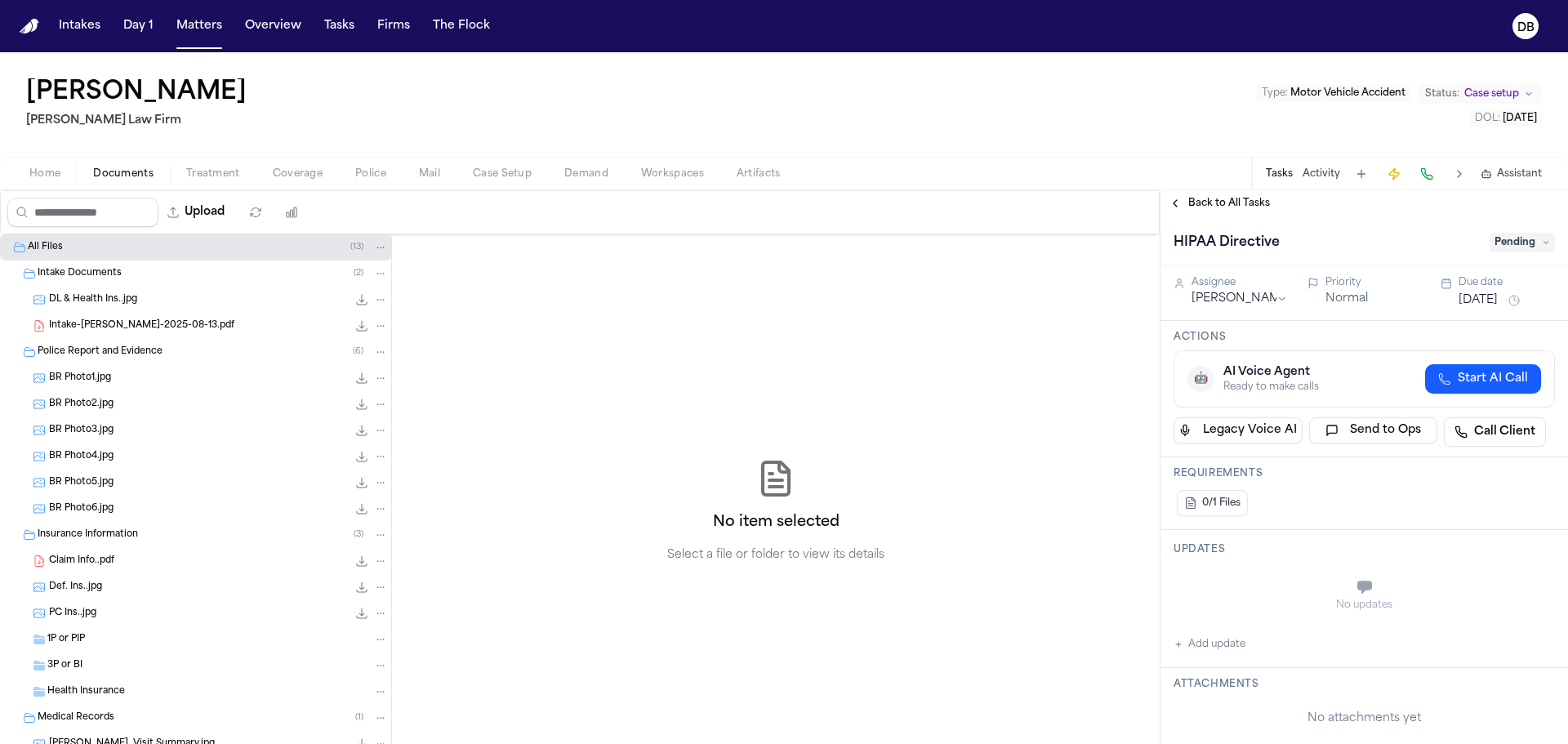
click at [1535, 248] on span "Pending" at bounding box center [1521, 243] width 66 height 20
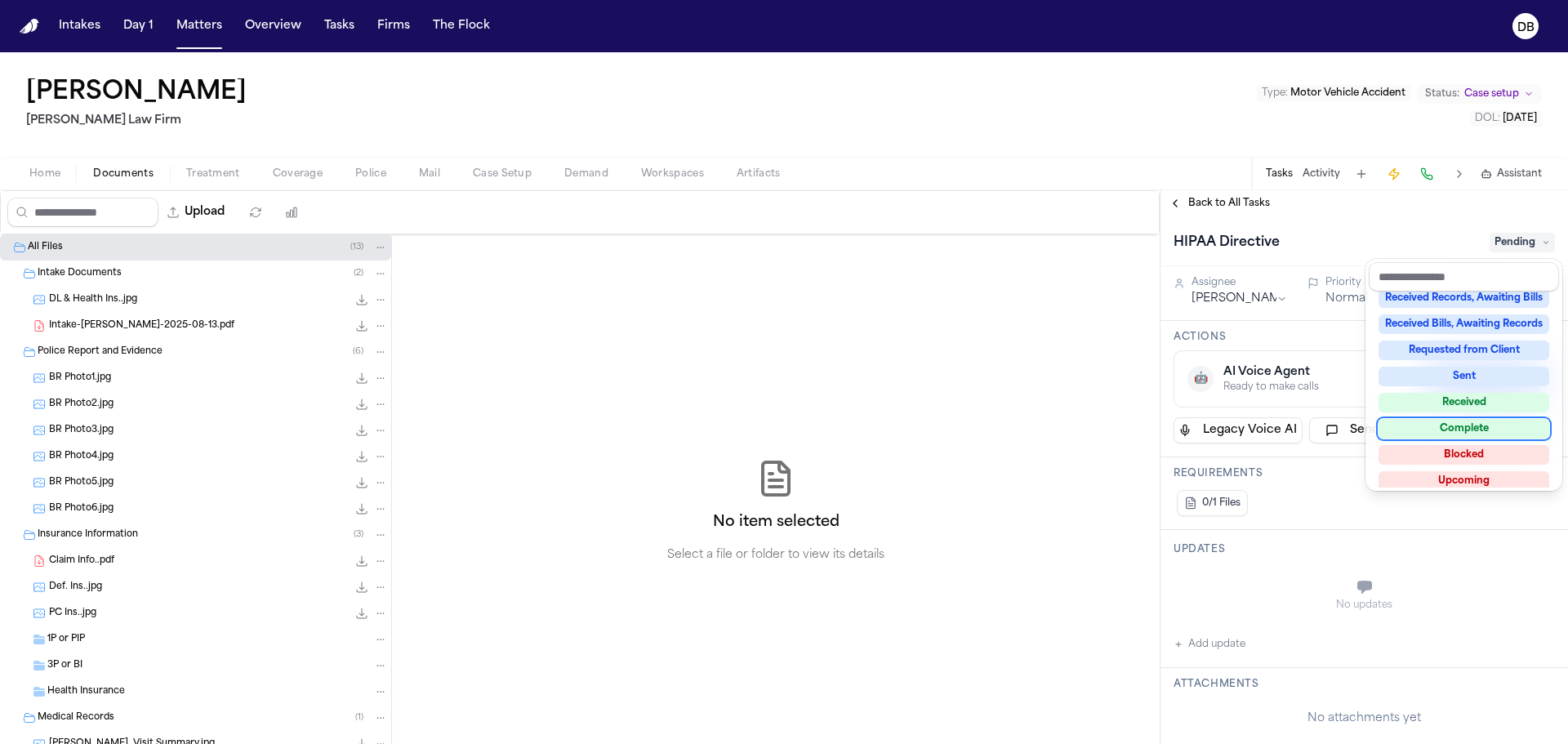
click at [1499, 424] on div "Complete" at bounding box center [1463, 429] width 170 height 20
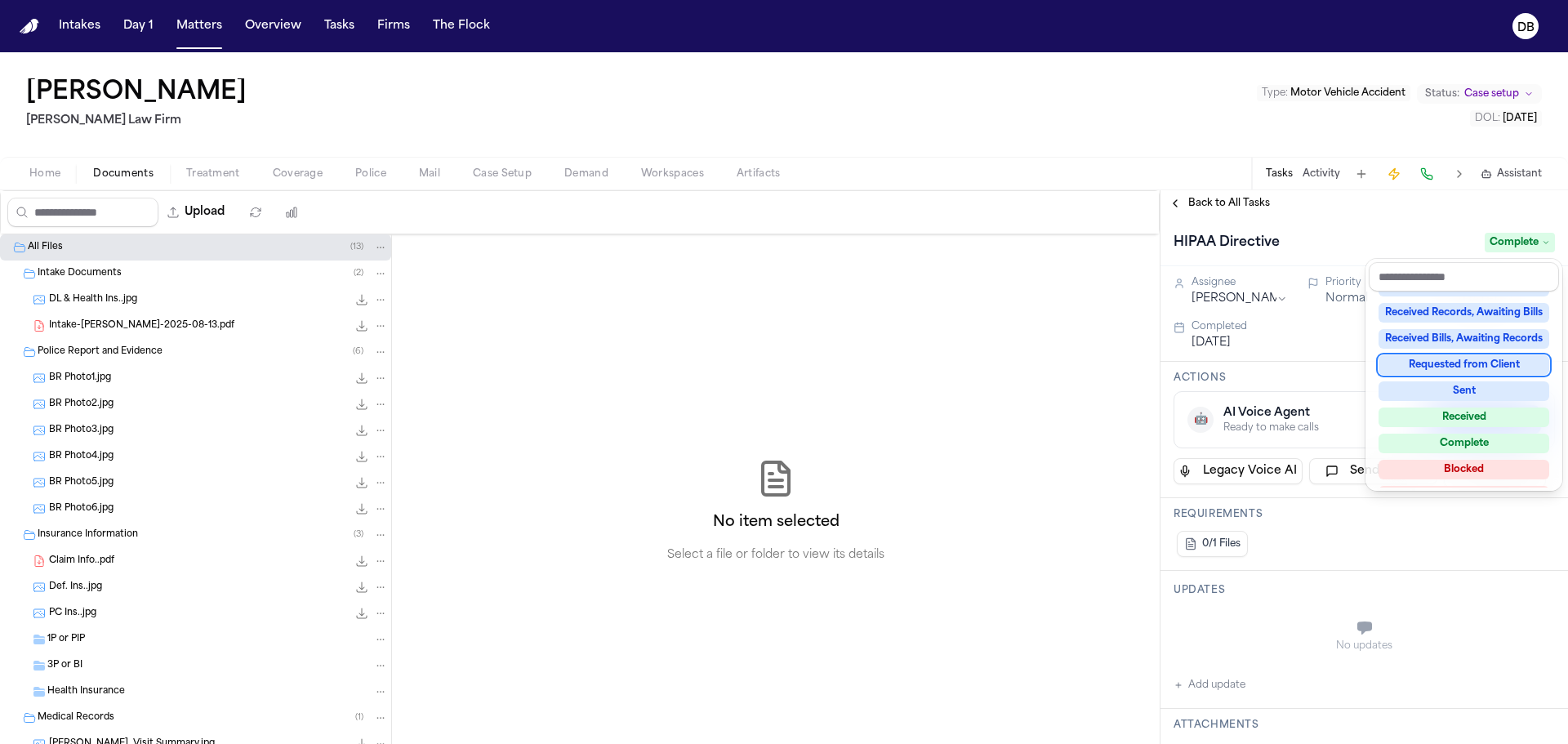
click at [1244, 196] on div "Back to All Tasks HIPAA Directive Complete Assignee [PERSON_NAME] Priority Norm…" at bounding box center [1364, 467] width 408 height 554
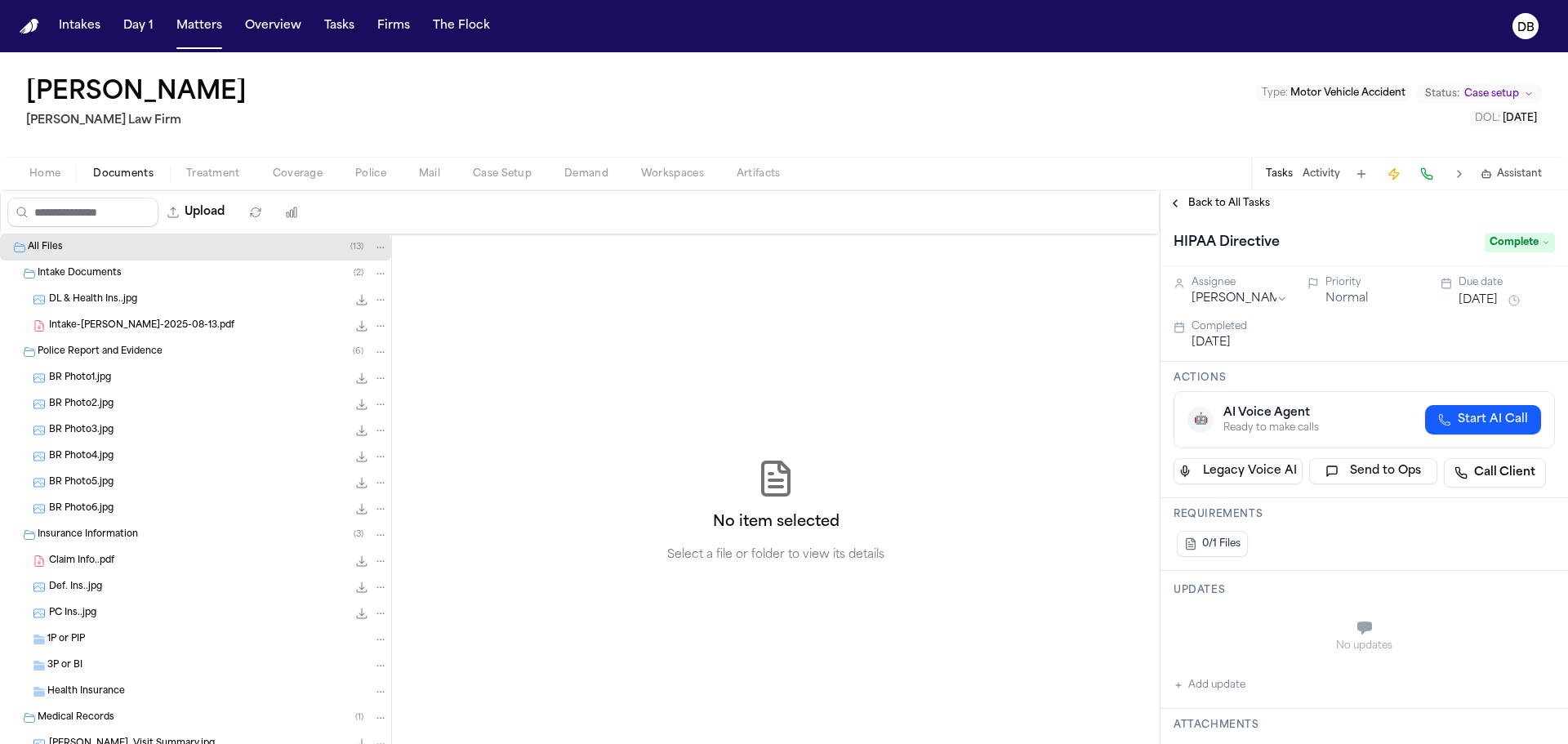
click at [1244, 196] on div "Back to All Tasks" at bounding box center [1364, 203] width 408 height 26
click at [1245, 197] on span "Back to All Tasks" at bounding box center [1229, 204] width 82 height 13
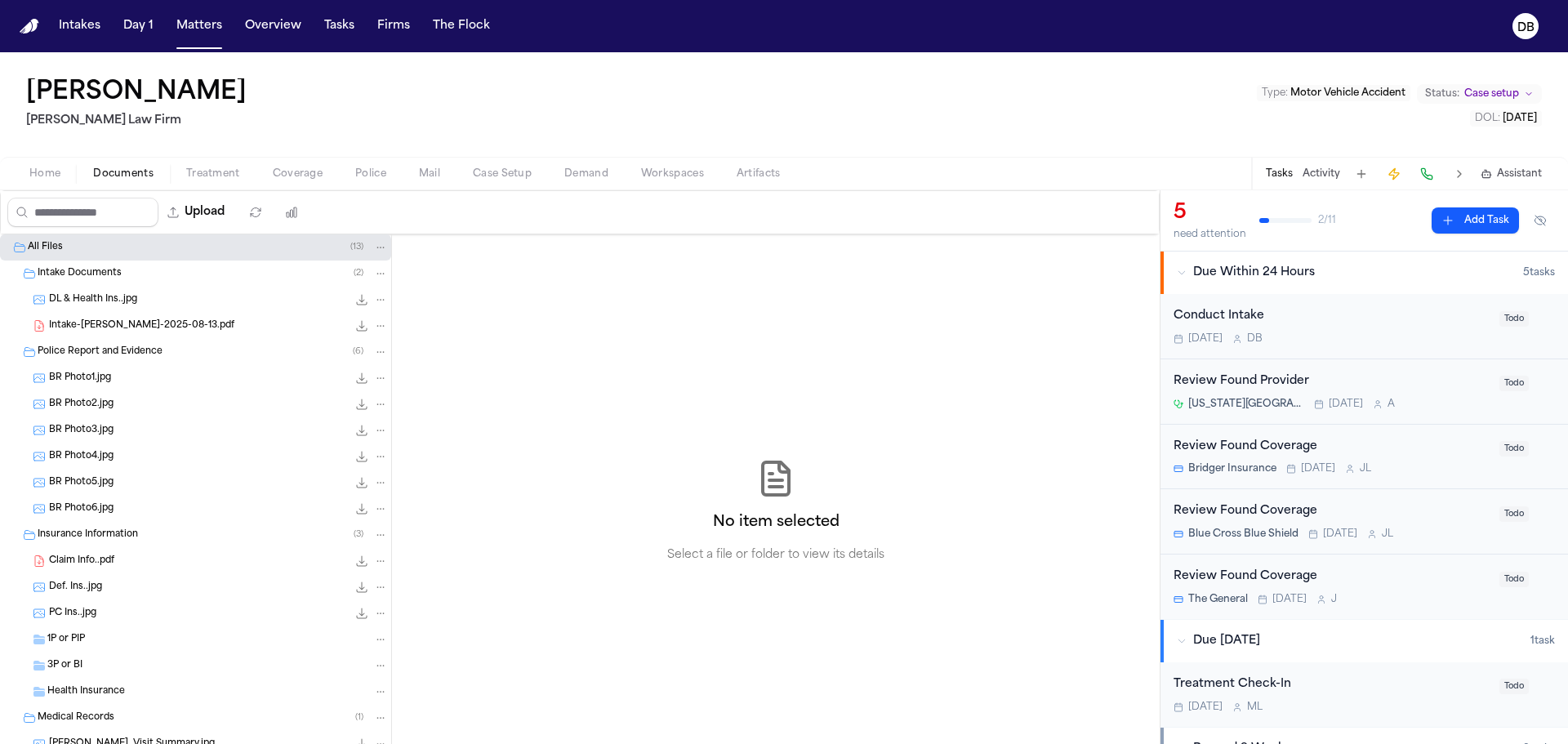
click at [1467, 326] on div "Conduct Intake [DATE] D B" at bounding box center [1331, 326] width 316 height 38
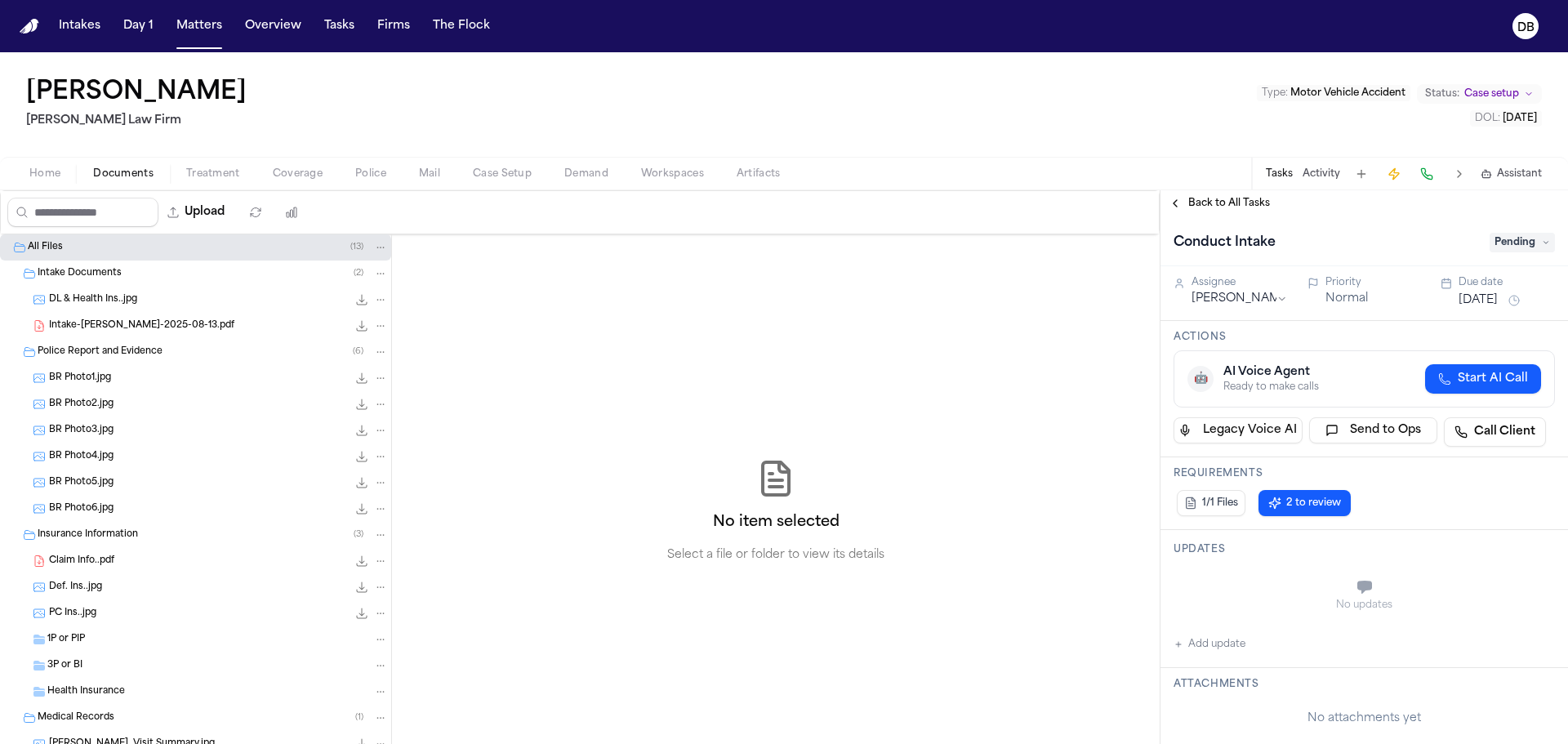
click at [1542, 247] on span "Pending" at bounding box center [1521, 243] width 66 height 20
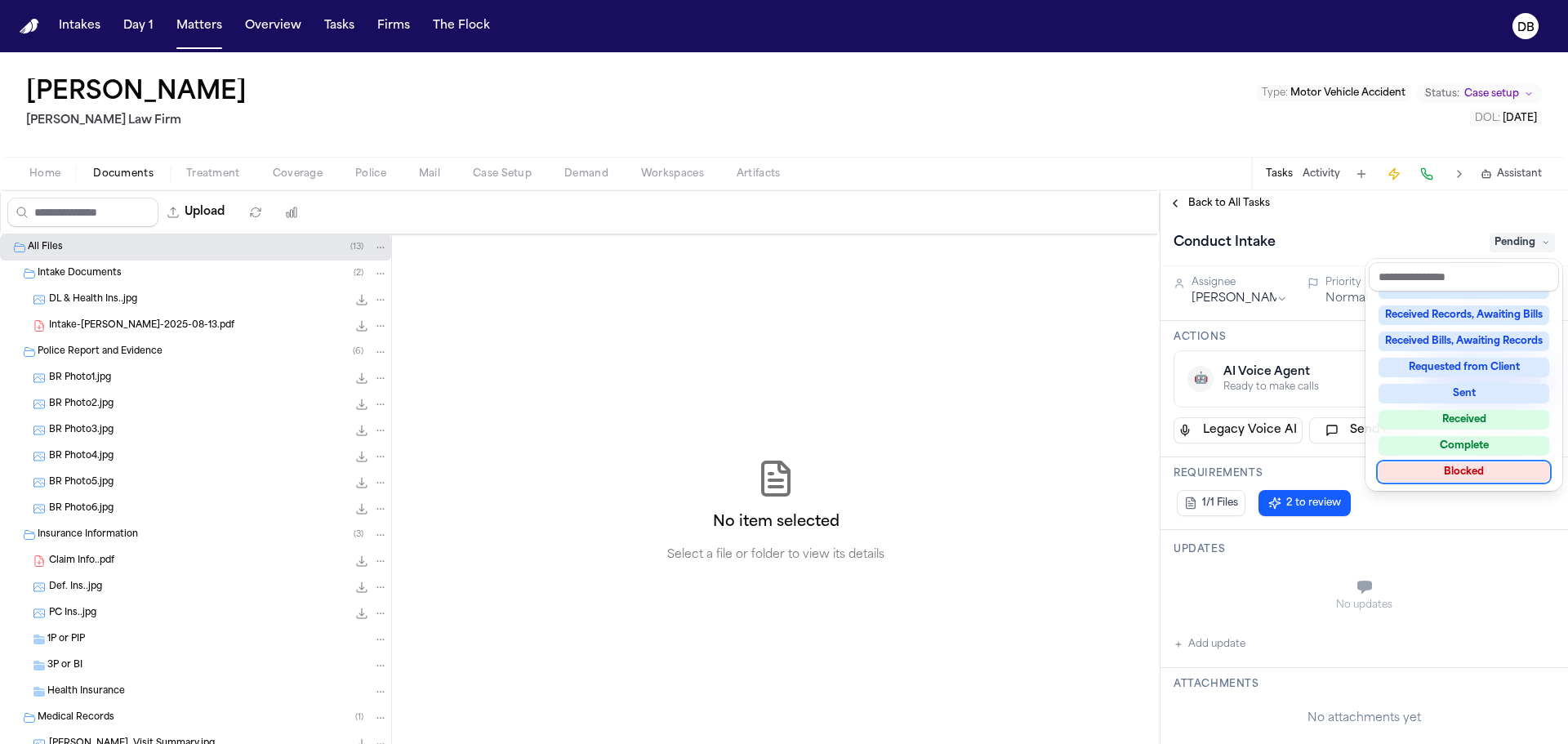
scroll to position [251, 0]
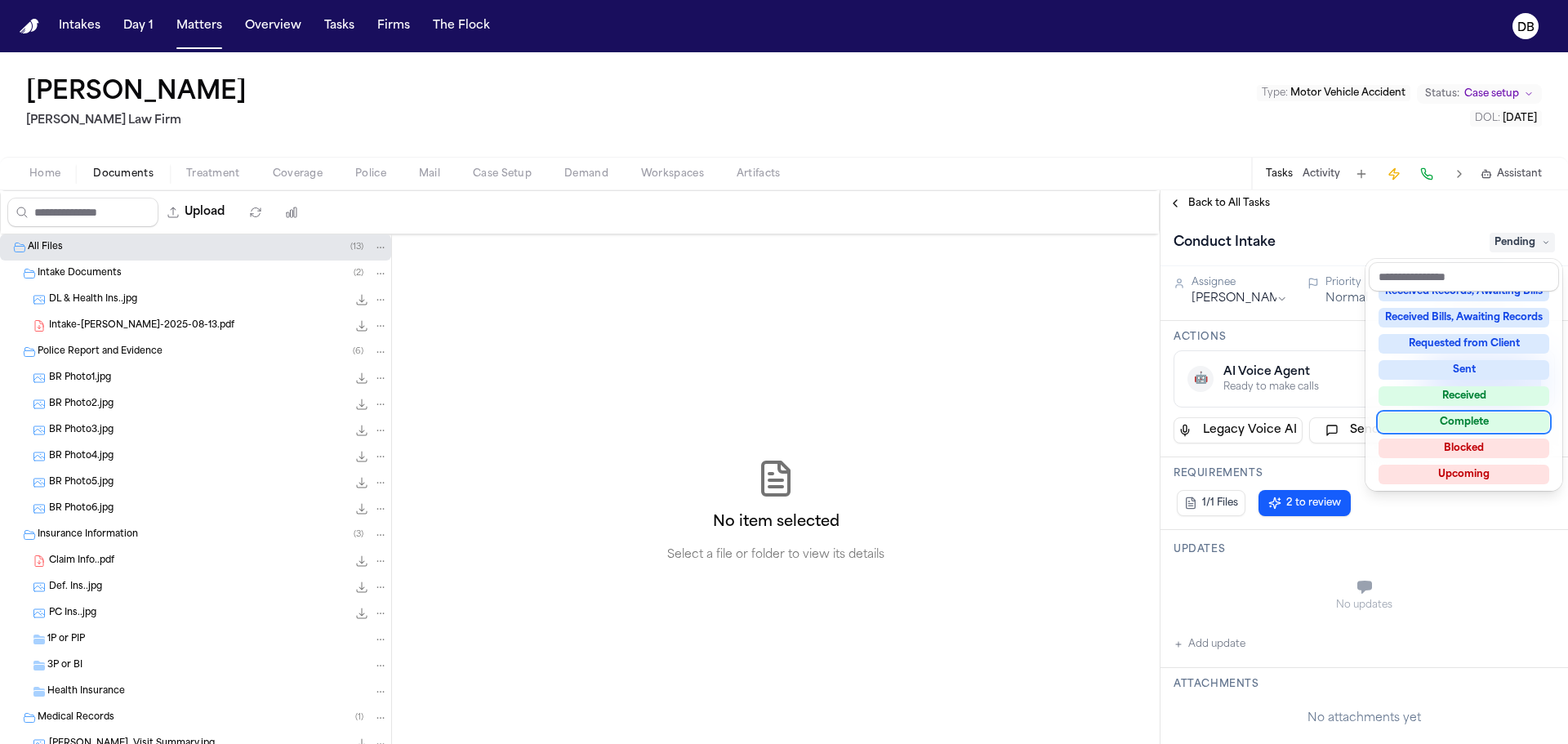
click at [1487, 425] on div "Complete" at bounding box center [1463, 422] width 170 height 20
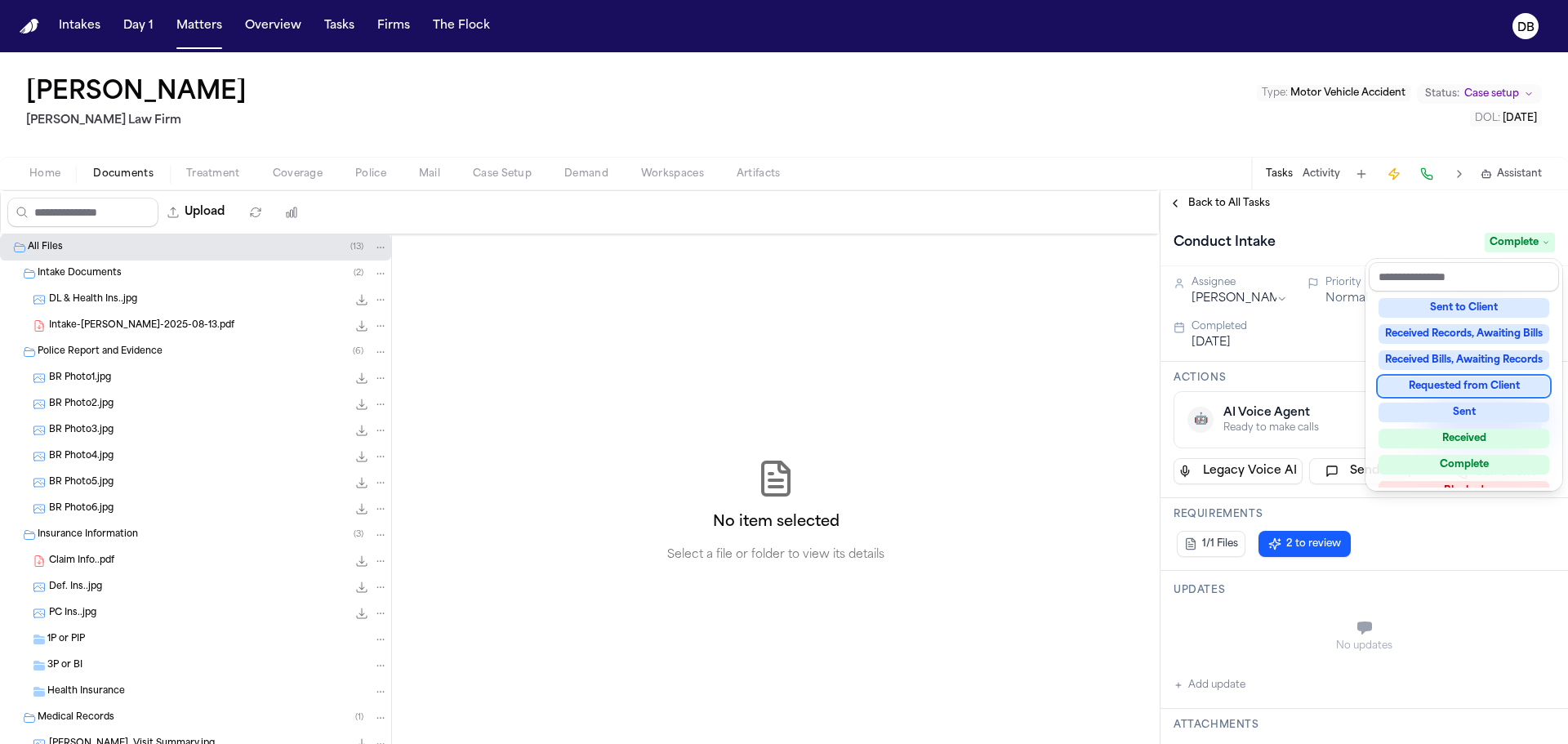
click at [1241, 200] on div "Back to All Tasks Conduct Intake Complete Assignee [PERSON_NAME] Priority Norma…" at bounding box center [1364, 467] width 408 height 554
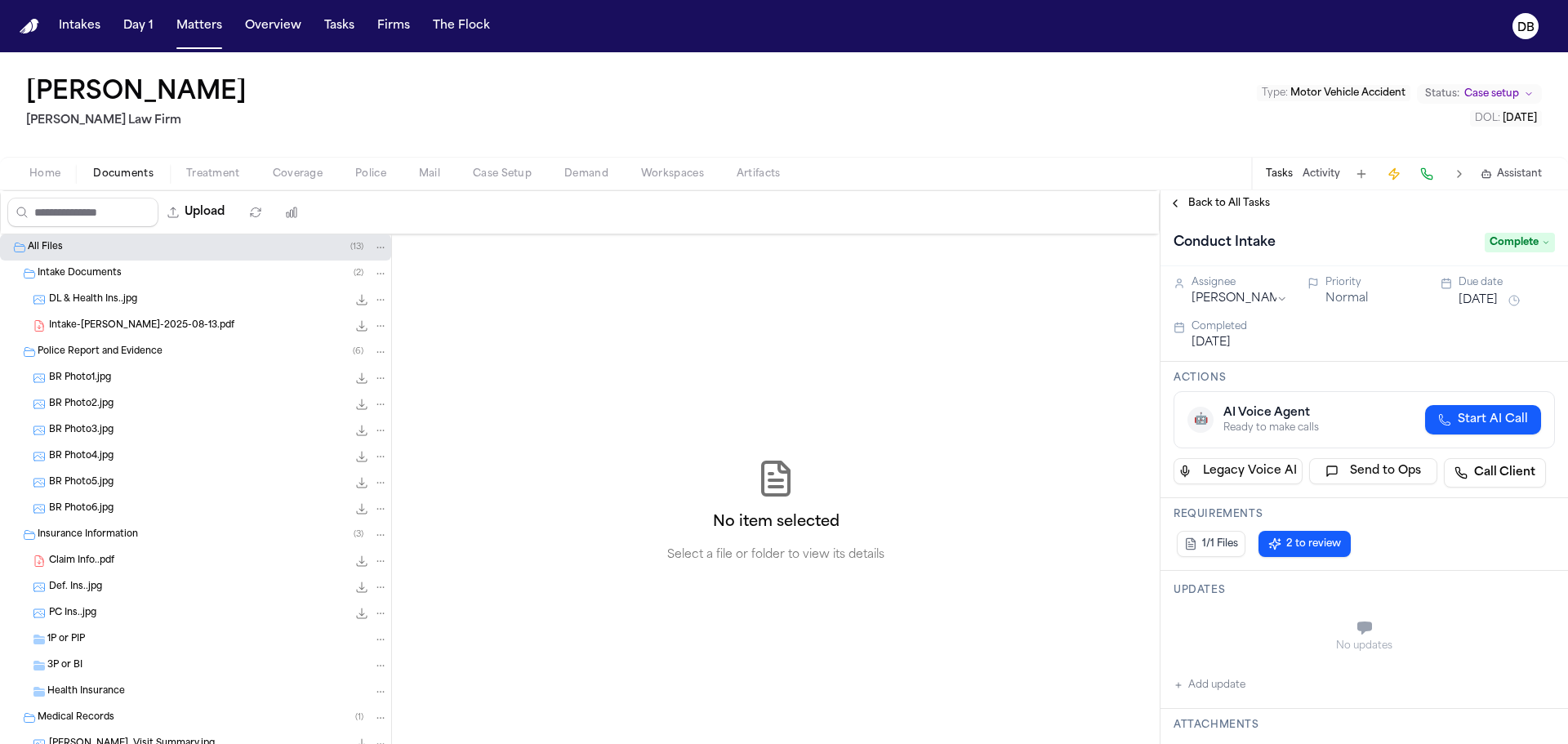
click at [1241, 203] on span "Back to All Tasks" at bounding box center [1229, 204] width 82 height 13
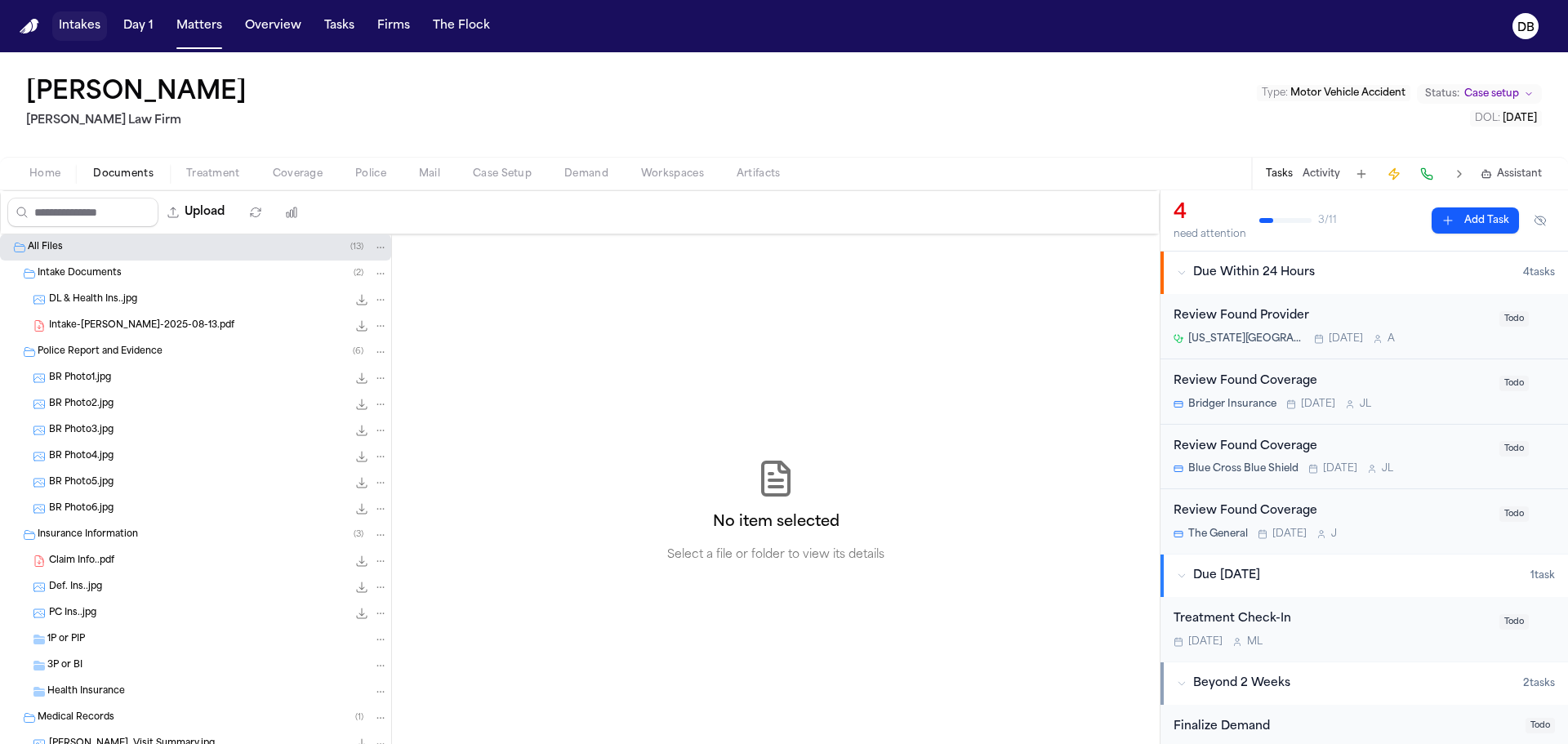
click at [78, 38] on button "Intakes" at bounding box center [80, 26] width 55 height 29
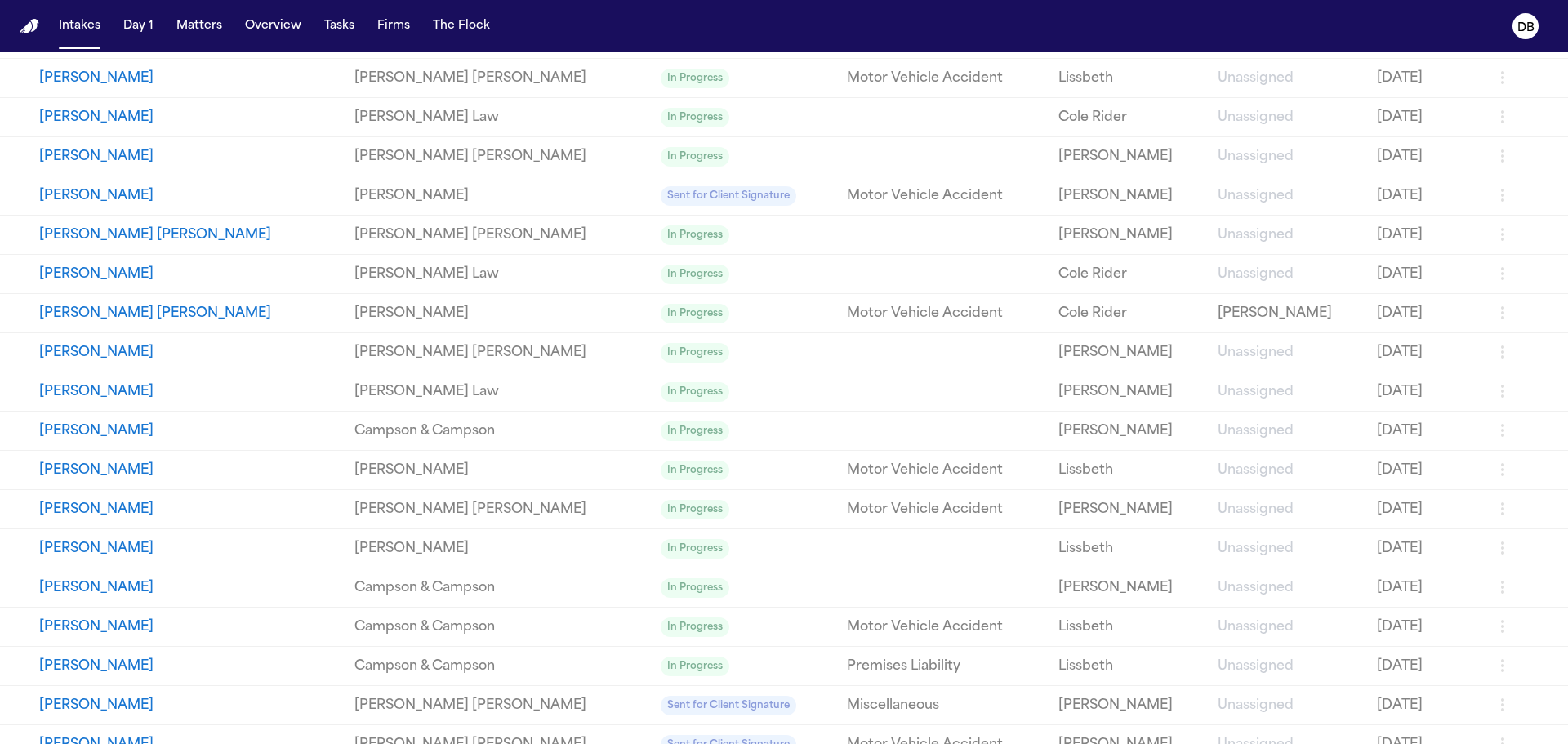
scroll to position [302, 0]
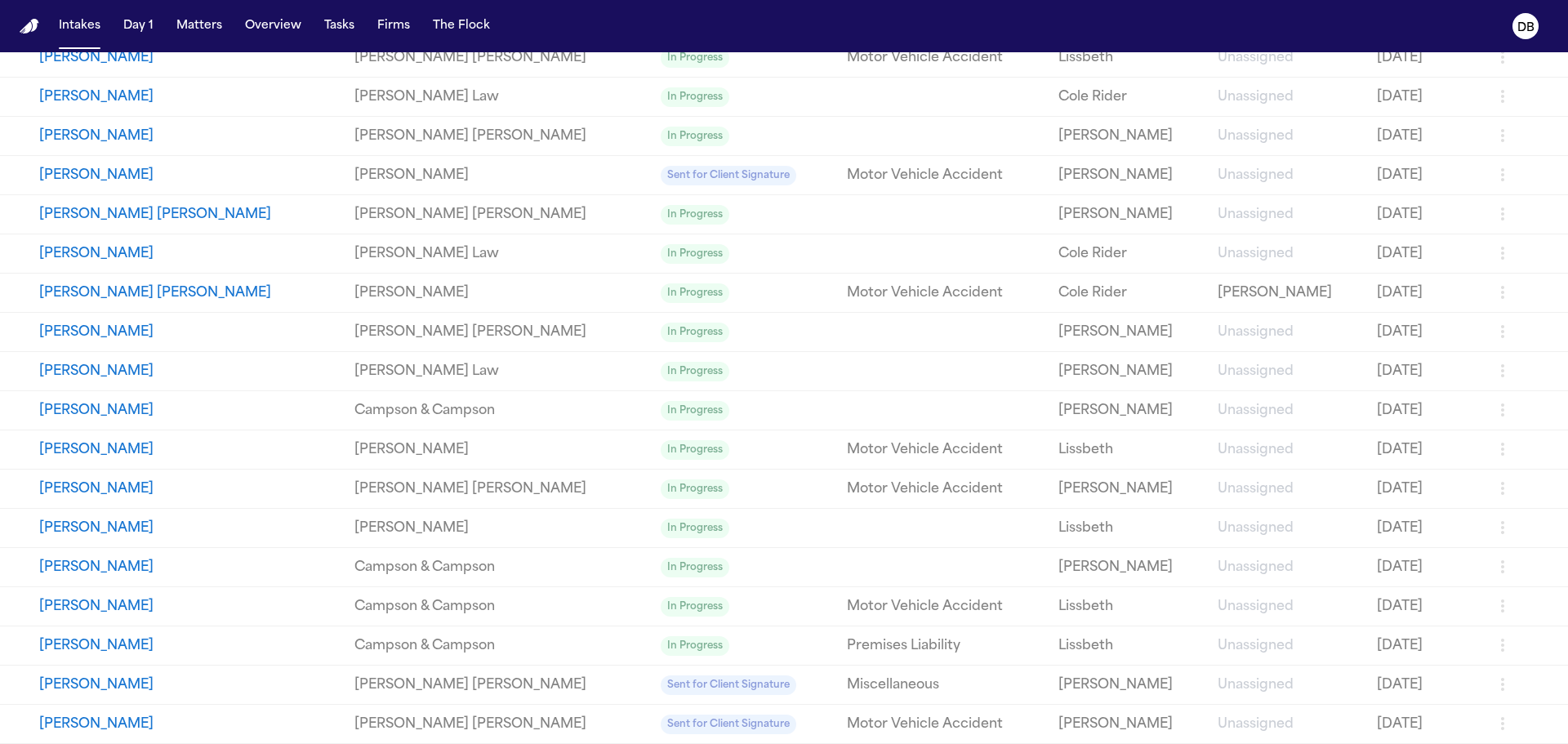
click at [237, 648] on button "[PERSON_NAME]" at bounding box center [190, 646] width 302 height 20
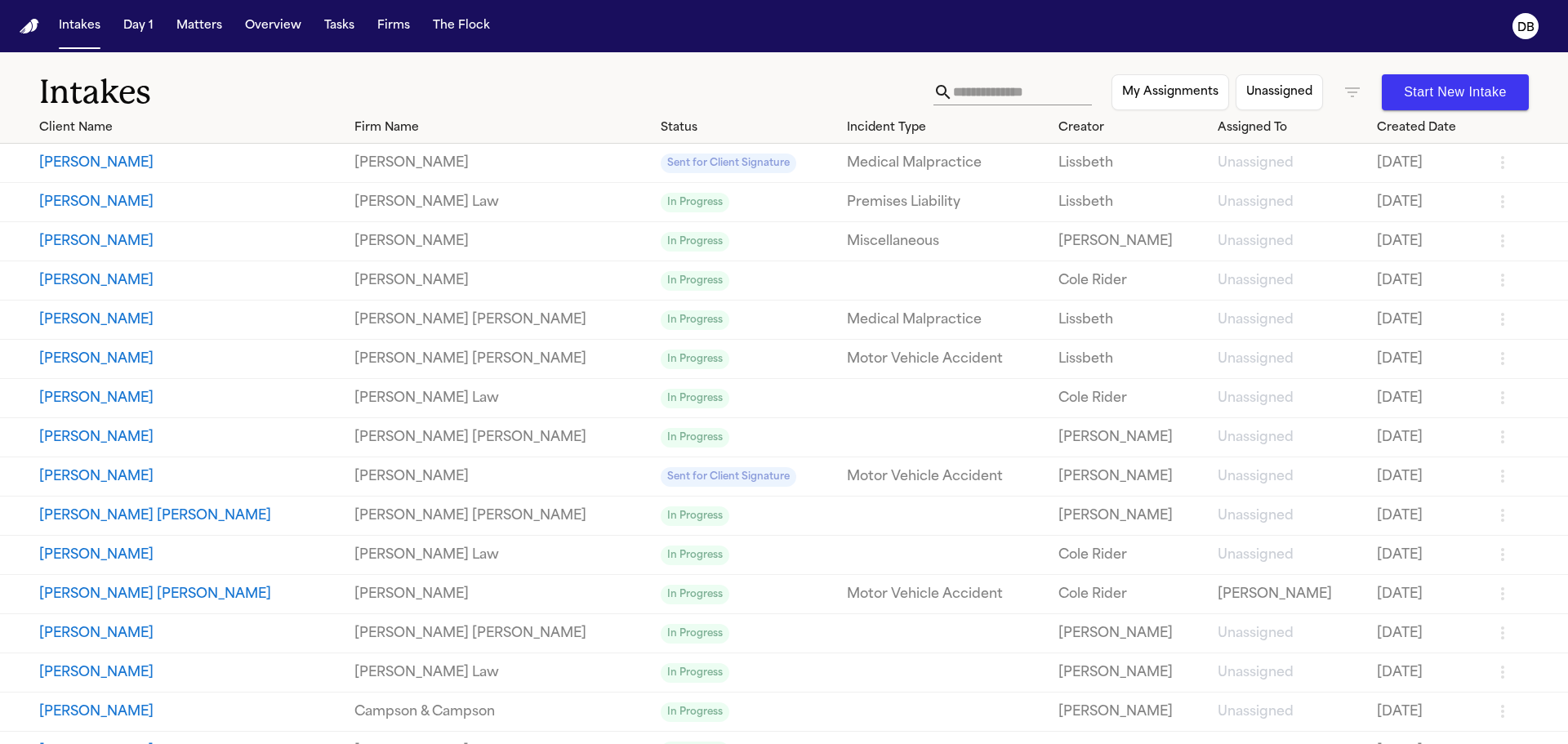
click at [355, 277] on link "[PERSON_NAME]" at bounding box center [501, 281] width 293 height 20
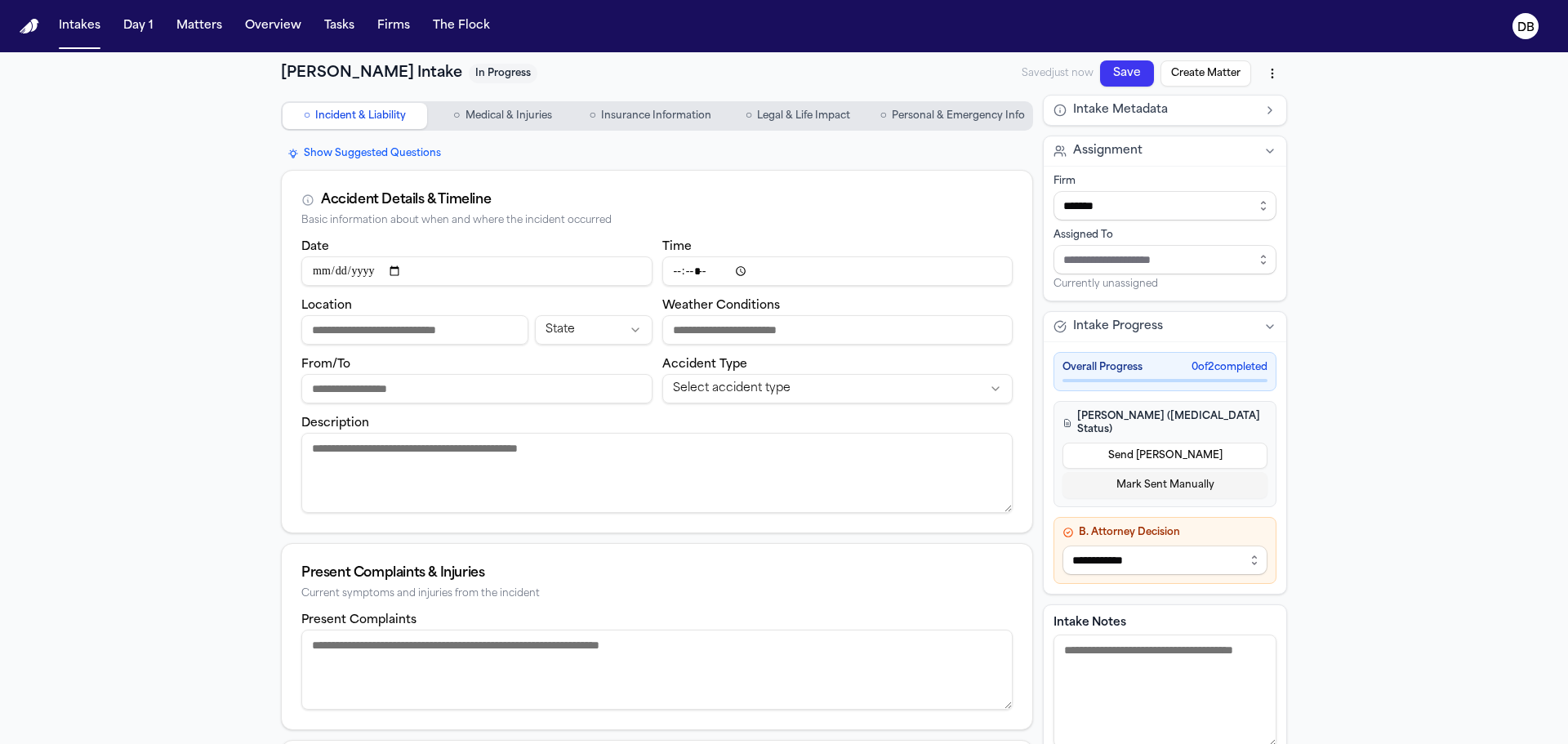
click at [957, 115] on span "Personal & Emergency Info" at bounding box center [958, 116] width 133 height 13
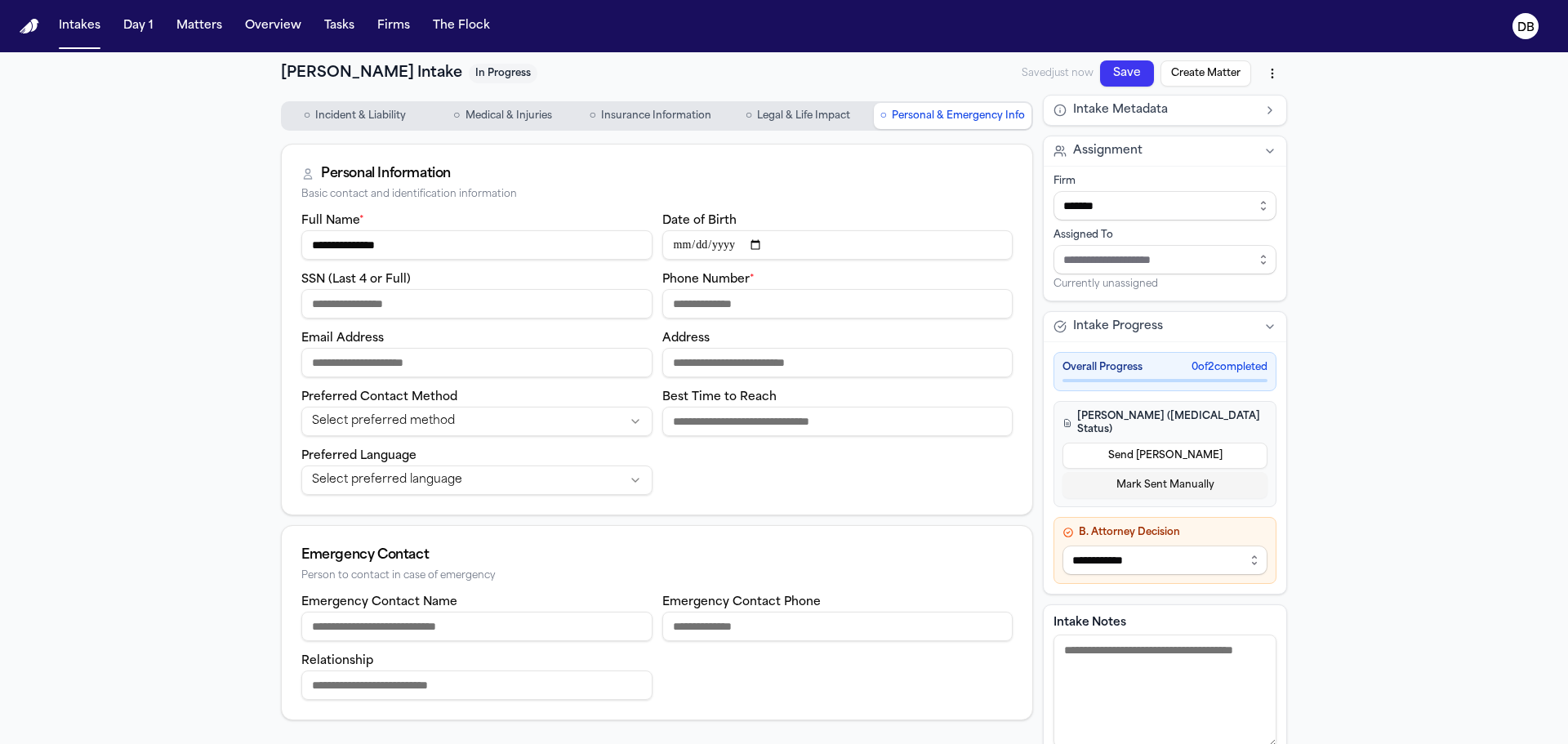
drag, startPoint x: 563, startPoint y: 309, endPoint x: 578, endPoint y: 302, distance: 16.6
click at [563, 309] on input "SSN (Last 4 or Full)" at bounding box center [476, 303] width 351 height 29
click at [591, 354] on input "Email Address" at bounding box center [476, 362] width 351 height 29
drag, startPoint x: 782, startPoint y: 362, endPoint x: 779, endPoint y: 350, distance: 12.4
click at [782, 362] on input "Address" at bounding box center [837, 362] width 351 height 29
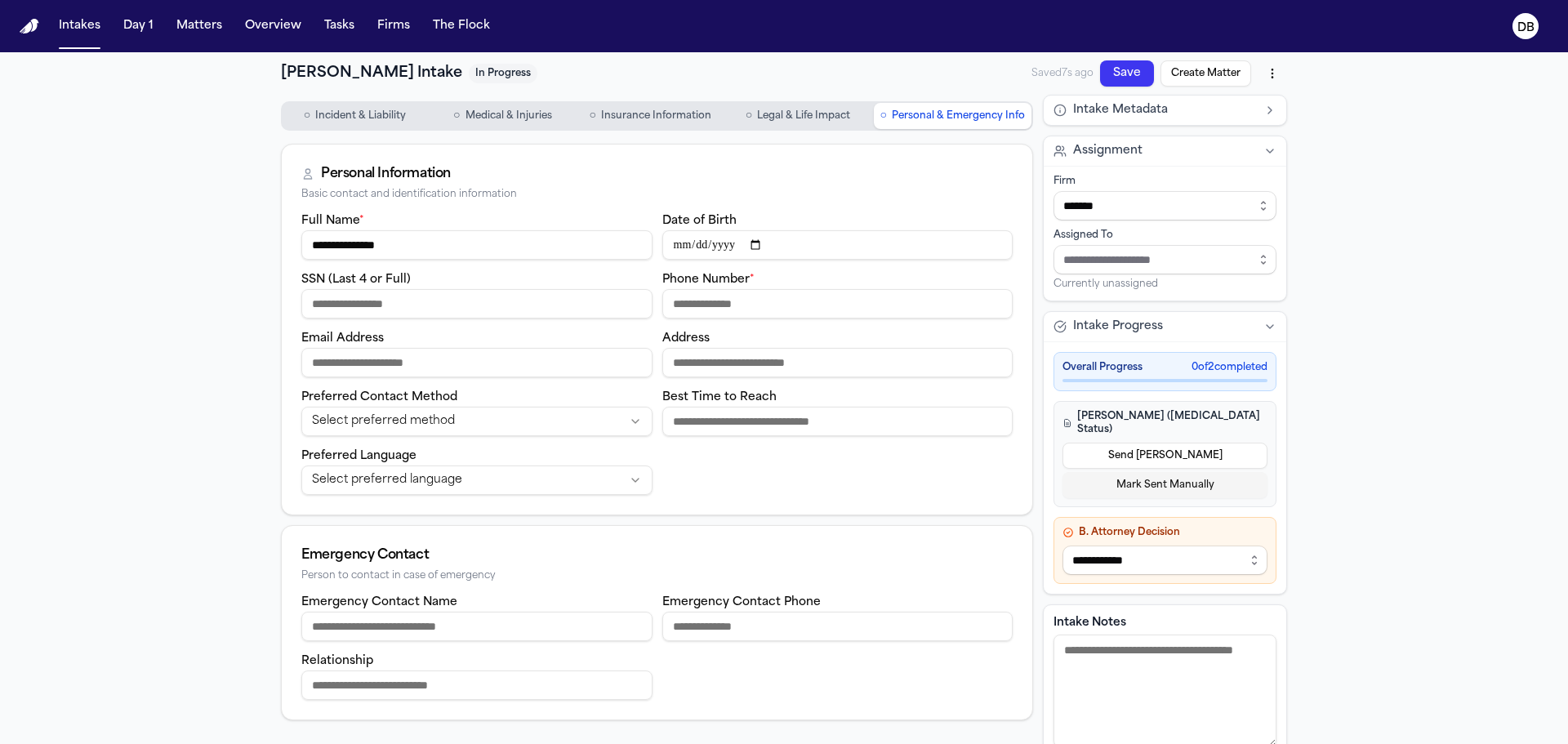
click at [768, 317] on input "Phone Number *" at bounding box center [837, 303] width 351 height 29
click at [724, 238] on input "Date of Birth" at bounding box center [837, 245] width 351 height 29
click at [703, 107] on button "○ Insurance Information" at bounding box center [650, 115] width 145 height 26
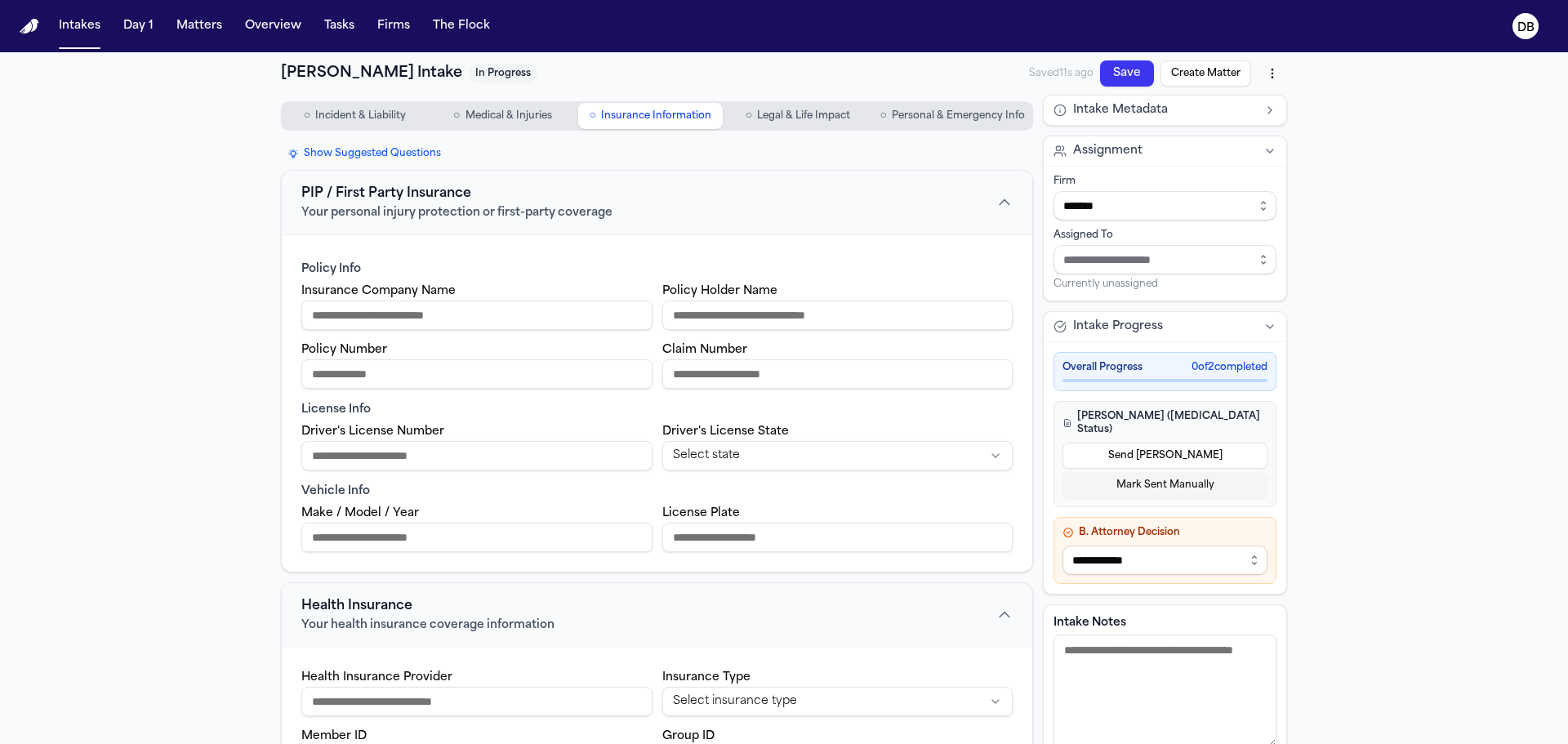
click at [790, 121] on span "Legal & Life Impact" at bounding box center [803, 116] width 93 height 13
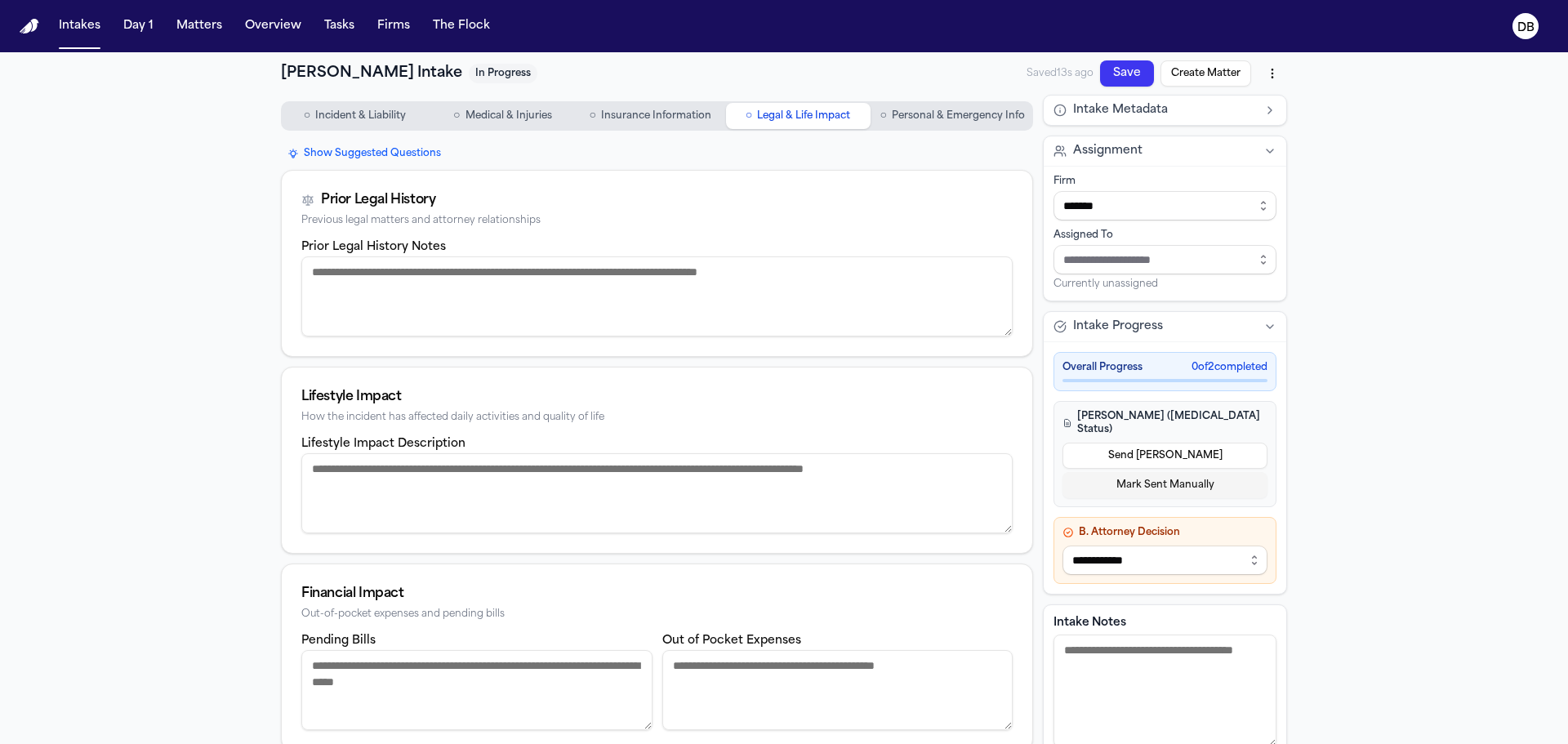
click at [532, 128] on button "○ Medical & Injuries" at bounding box center [503, 115] width 145 height 26
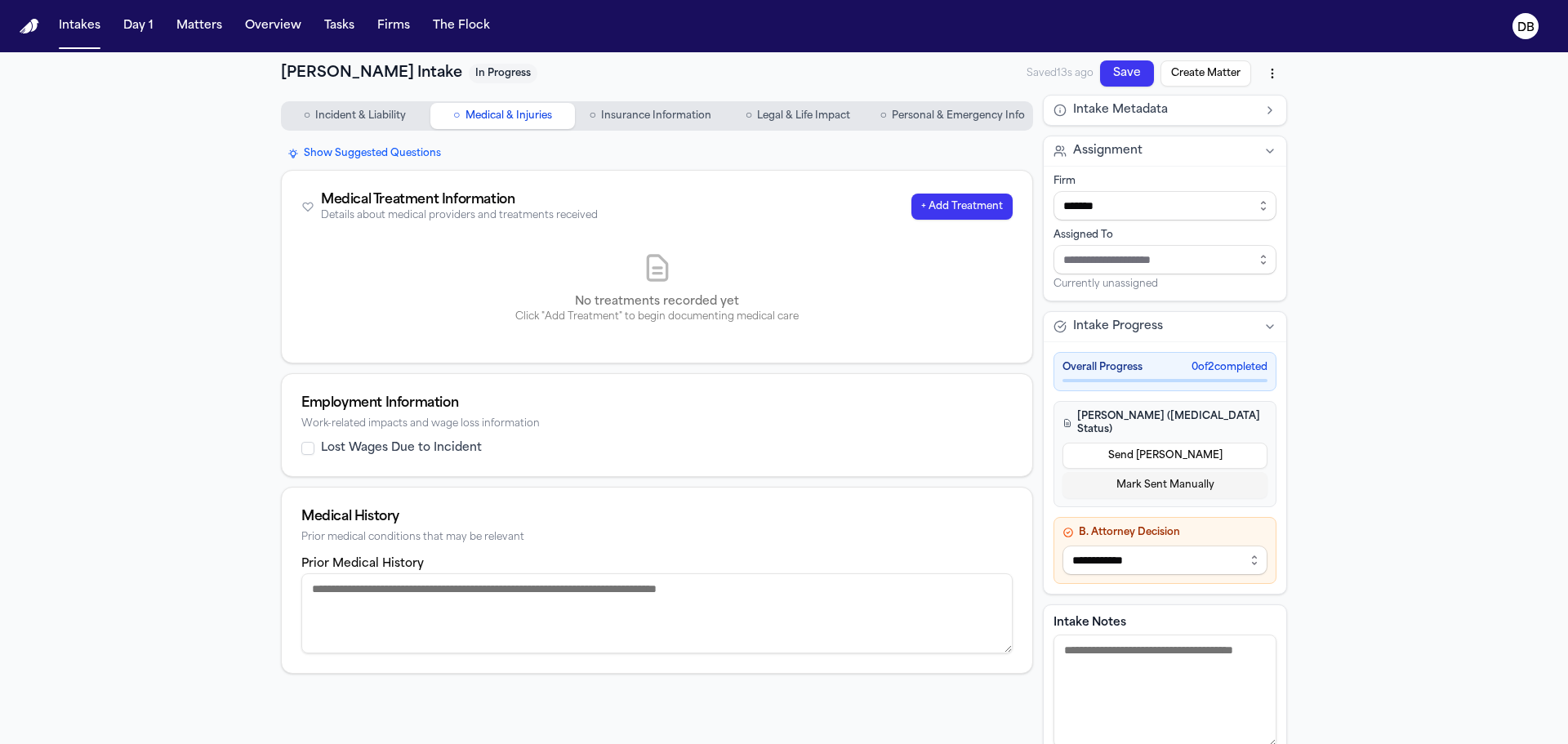
click at [408, 125] on button "○ Incident & Liability" at bounding box center [355, 115] width 145 height 26
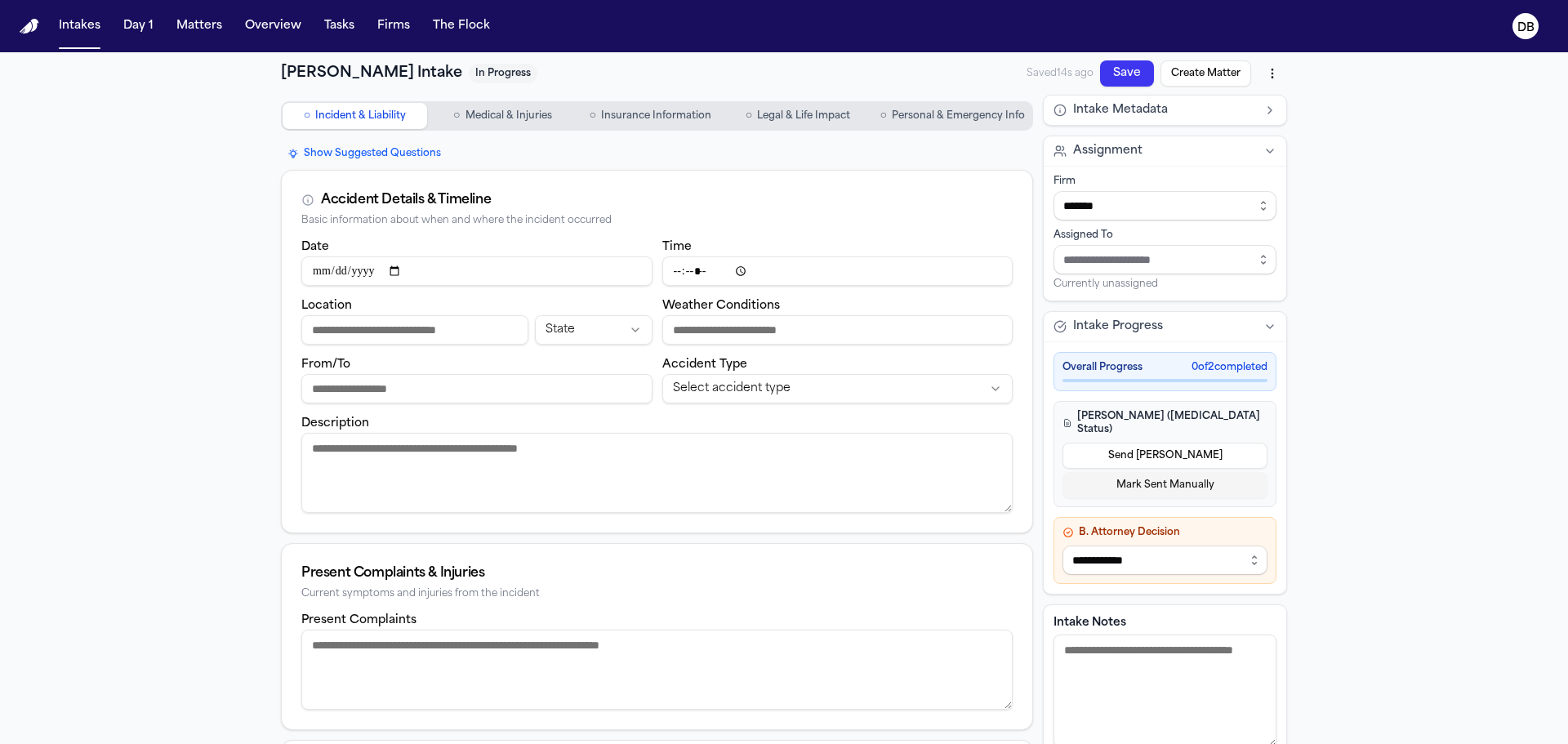
click at [534, 194] on div "Accident Details & Timeline" at bounding box center [657, 200] width 711 height 20
drag, startPoint x: 112, startPoint y: 324, endPoint x: 123, endPoint y: 69, distance: 255.2
click at [112, 323] on div "**********" at bounding box center [784, 615] width 1568 height 1125
click at [56, 20] on button "Intakes" at bounding box center [80, 26] width 55 height 29
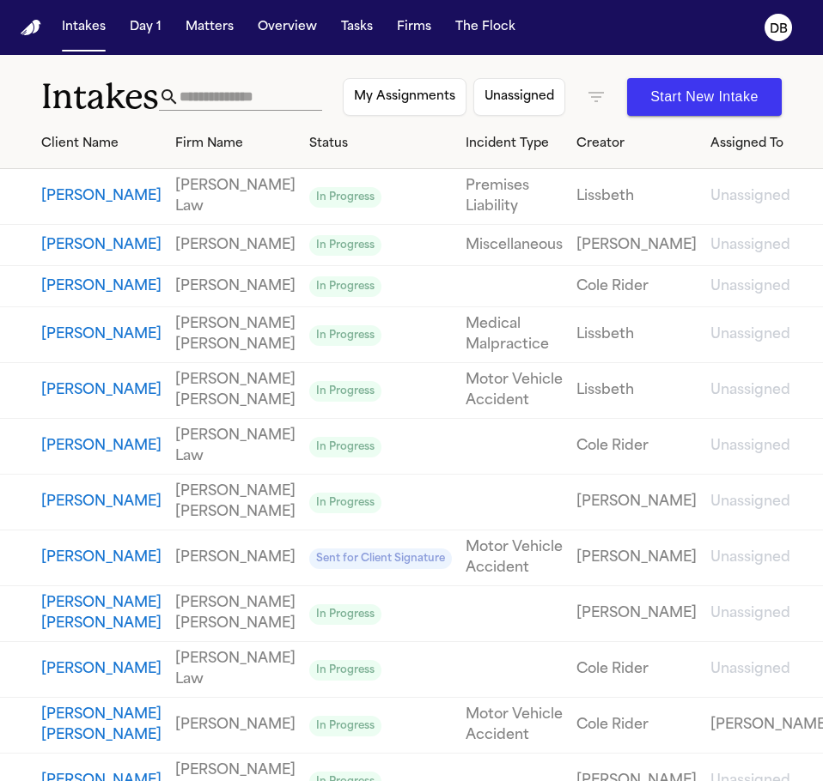
click at [331, 642] on td "In Progress" at bounding box center [380, 615] width 156 height 56
drag, startPoint x: 539, startPoint y: 38, endPoint x: 400, endPoint y: 26, distance: 139.6
click at [539, 38] on nav "Intakes Day 1 Matters Overview Tasks Firms The Flock DB" at bounding box center [411, 27] width 823 height 55
click at [96, 40] on button "Intakes" at bounding box center [84, 27] width 58 height 31
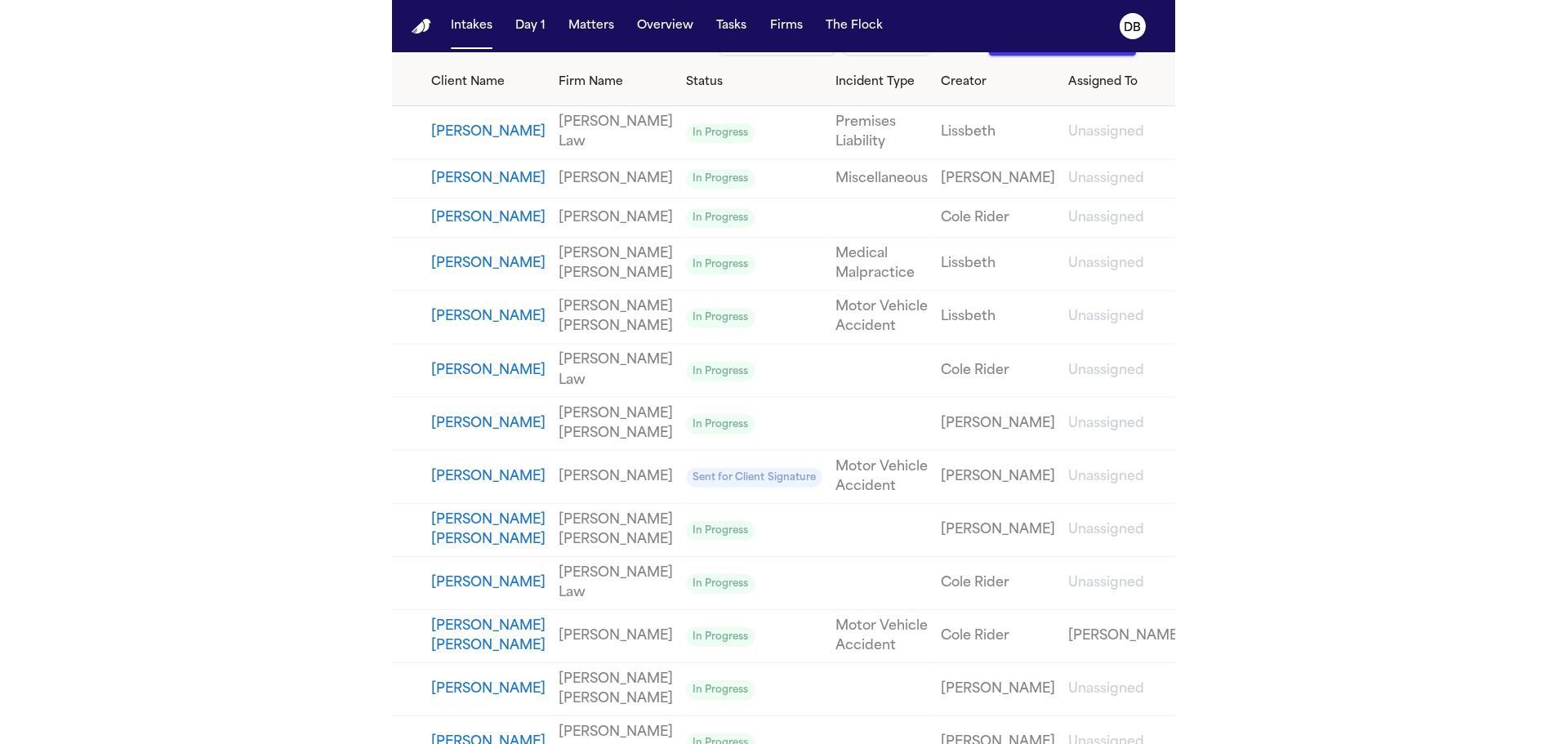
scroll to position [82, 0]
